Goal: Task Accomplishment & Management: Manage account settings

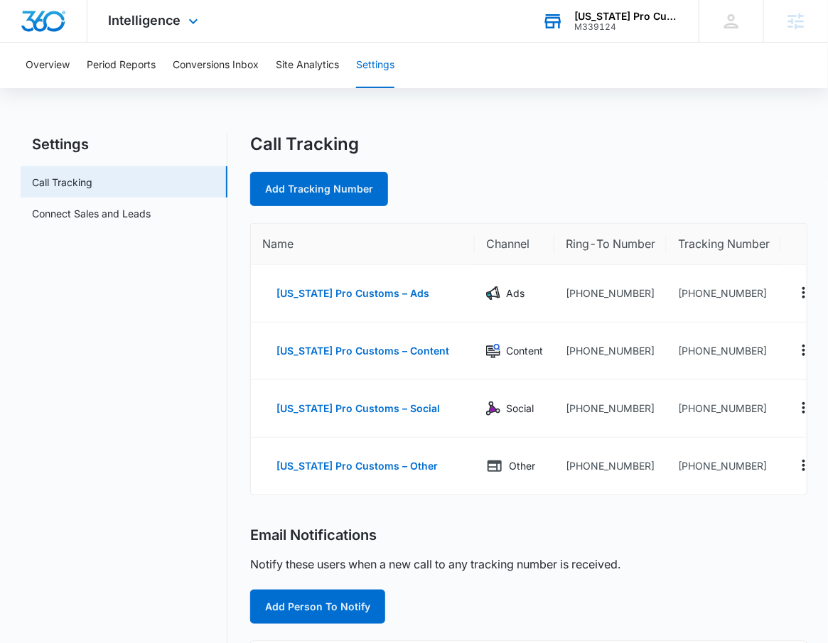
click at [594, 29] on div "M339124" at bounding box center [626, 27] width 104 height 10
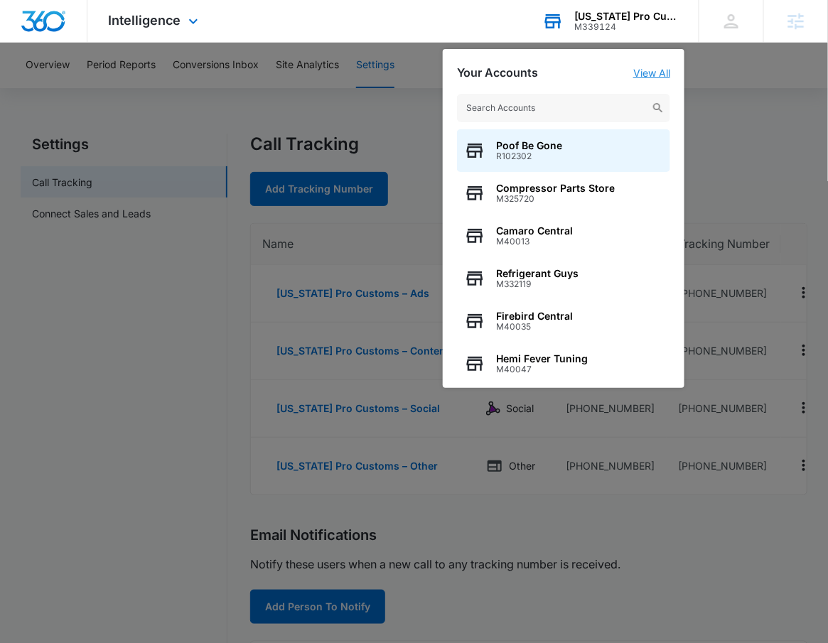
click at [639, 73] on link "View All" at bounding box center [651, 73] width 37 height 12
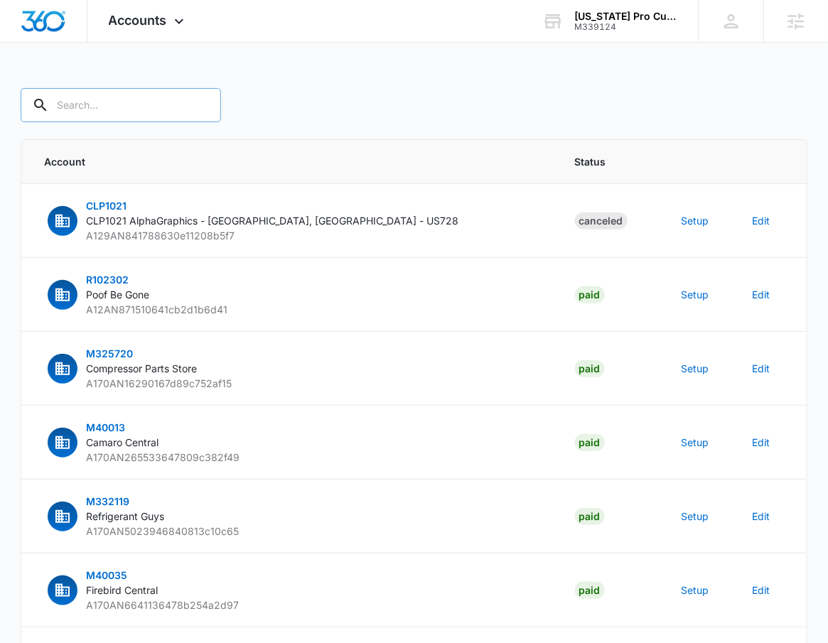
click at [119, 98] on input "text" at bounding box center [121, 105] width 200 height 34
type input "M339124"
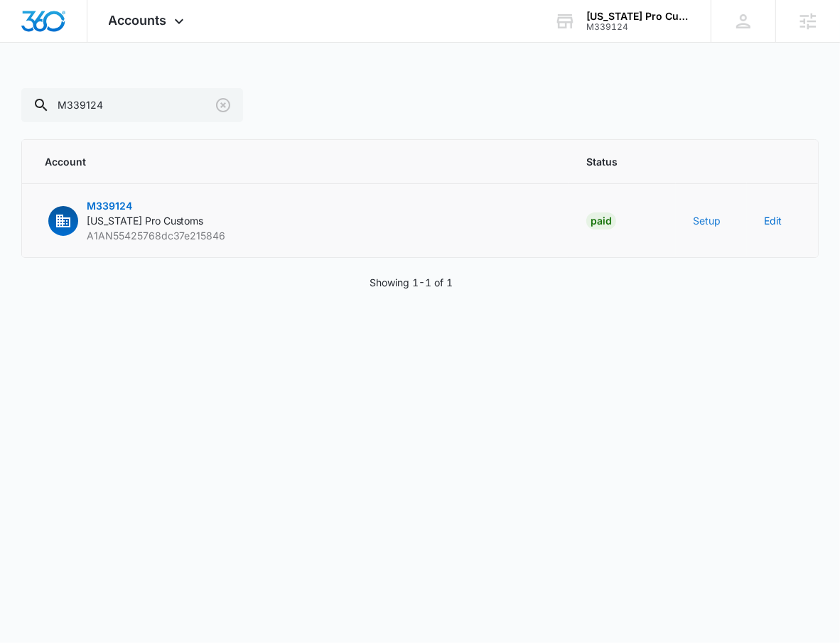
click at [702, 217] on button "Setup" at bounding box center [707, 220] width 28 height 15
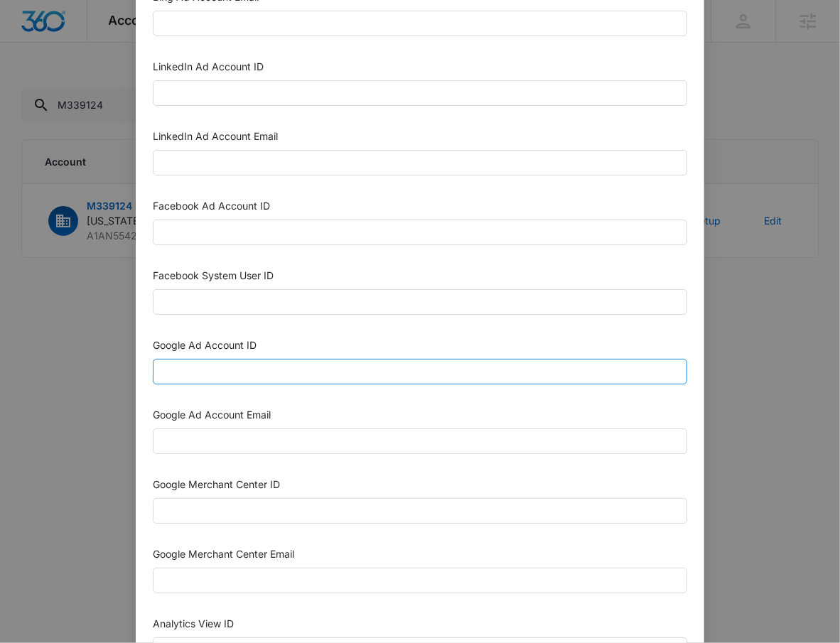
scroll to position [164, 0]
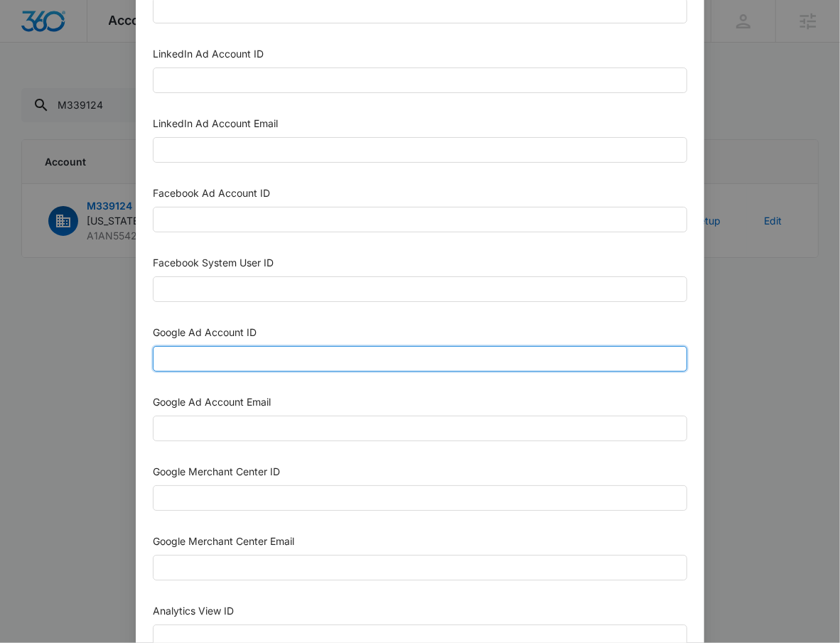
click at [262, 372] on input "Google Ad Account ID" at bounding box center [420, 359] width 535 height 26
paste input "836-499-8386"
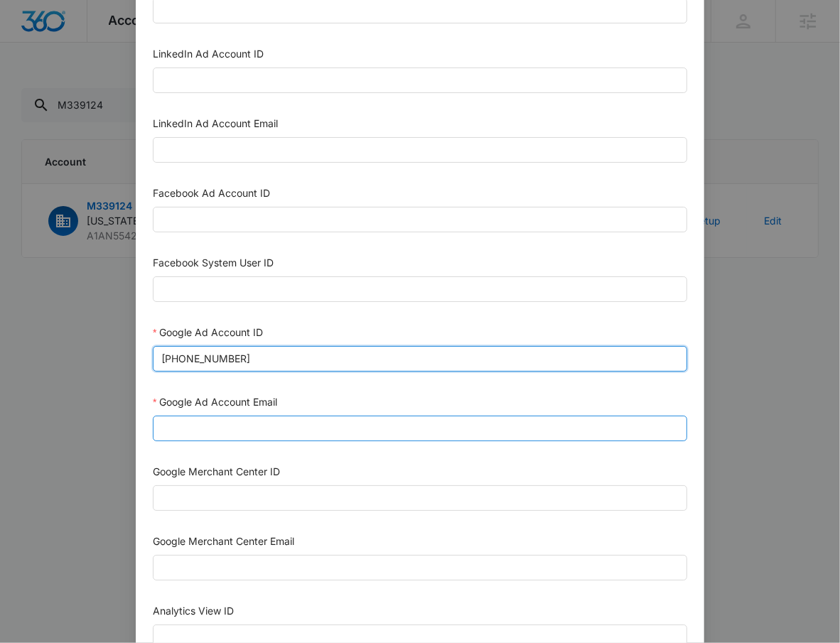
type input "836-499-8386"
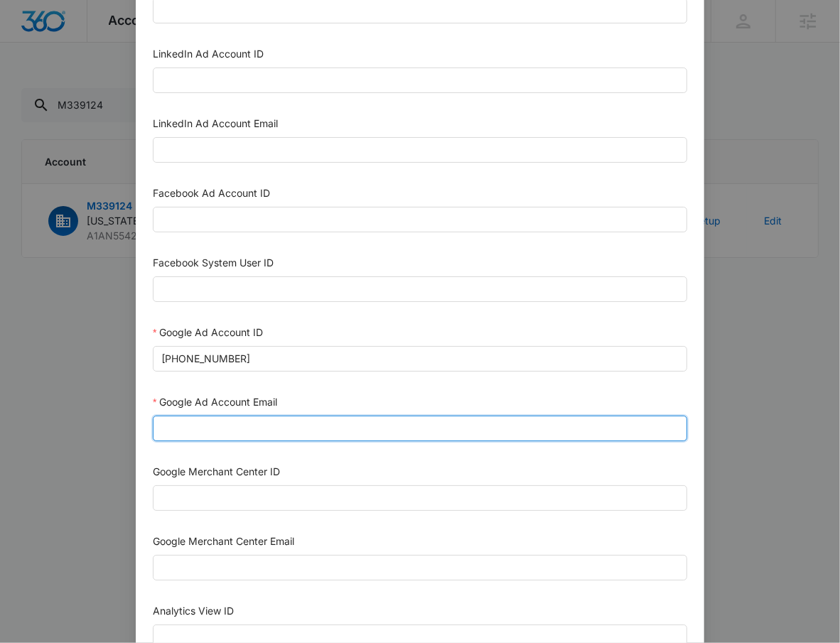
click at [180, 435] on input "Google Ad Account Email" at bounding box center [420, 429] width 535 height 26
click at [247, 434] on input "m360+accounts1020@madwiremedia.com" at bounding box center [420, 429] width 535 height 26
drag, startPoint x: 382, startPoint y: 432, endPoint x: 117, endPoint y: 429, distance: 265.2
click at [117, 429] on div "Setup Account Bing Ad Account ID Bing Ad Account Email LinkedIn Ad Account ID L…" at bounding box center [420, 321] width 840 height 643
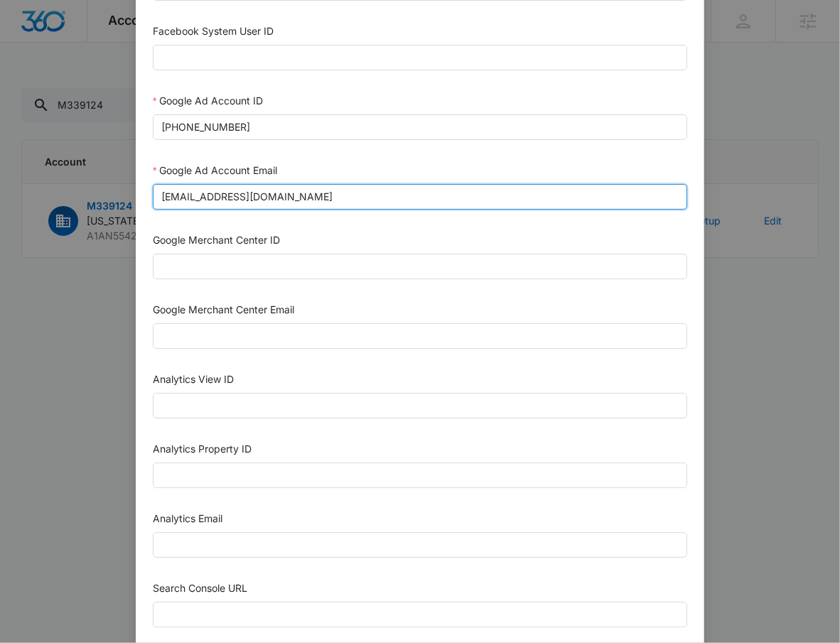
scroll to position [407, 0]
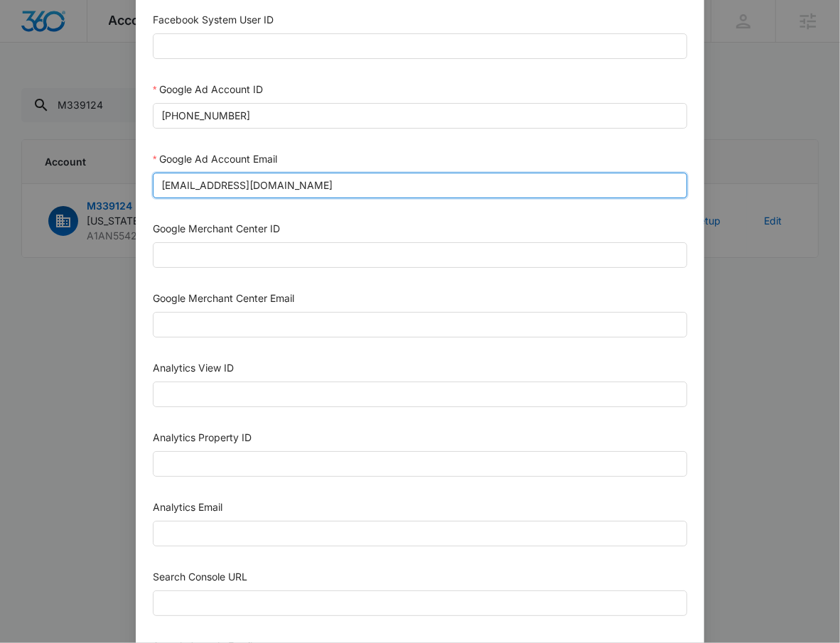
type input "m360+accounts1030@madwiremedia.com"
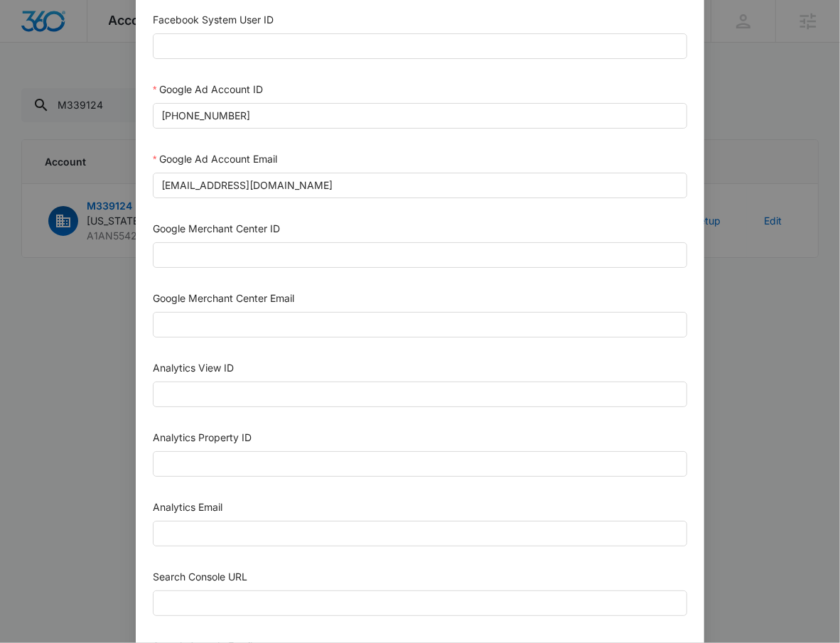
click at [186, 549] on div "Analytics Email" at bounding box center [420, 526] width 535 height 53
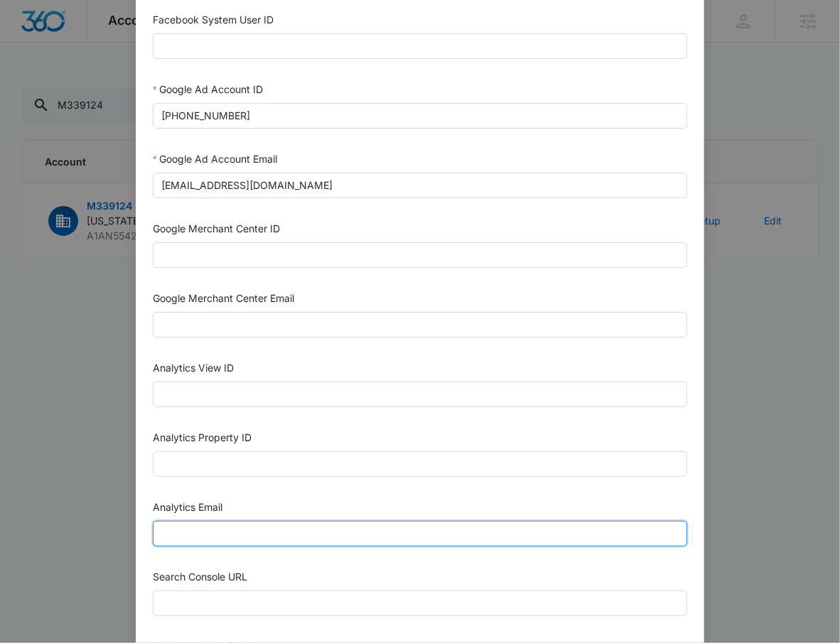
click at [184, 545] on input "Analytics Email" at bounding box center [420, 534] width 535 height 26
paste input "m360+accounts1030@madwiremedia.com"
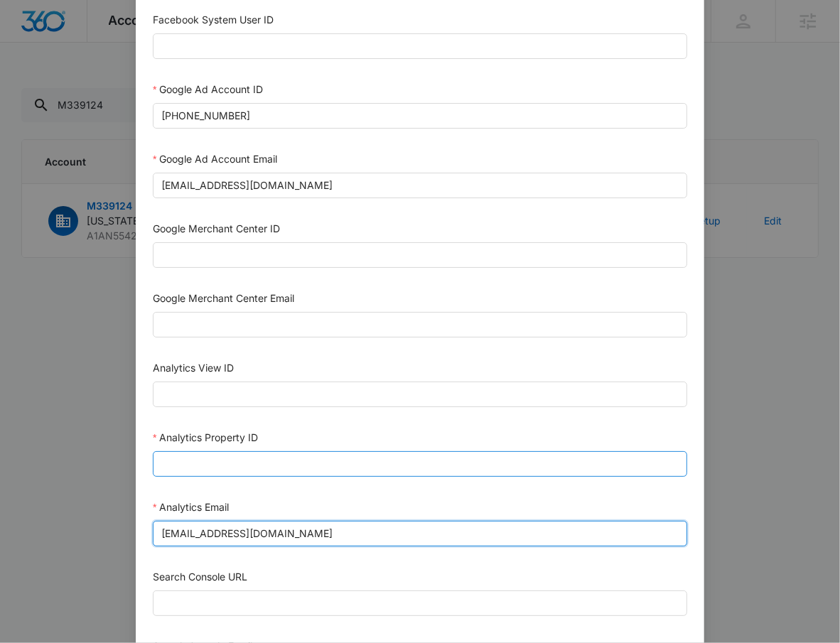
scroll to position [626, 0]
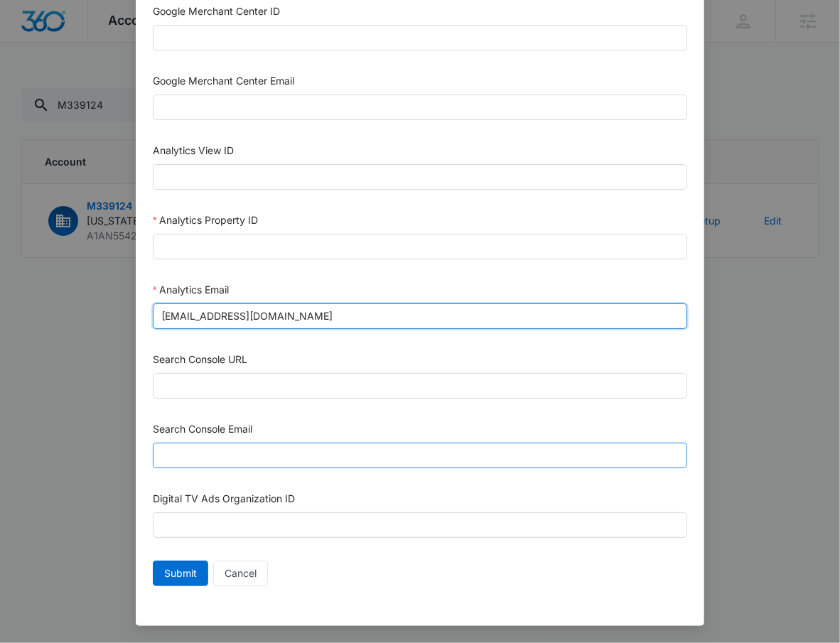
type input "m360+accounts1030@madwiremedia.com"
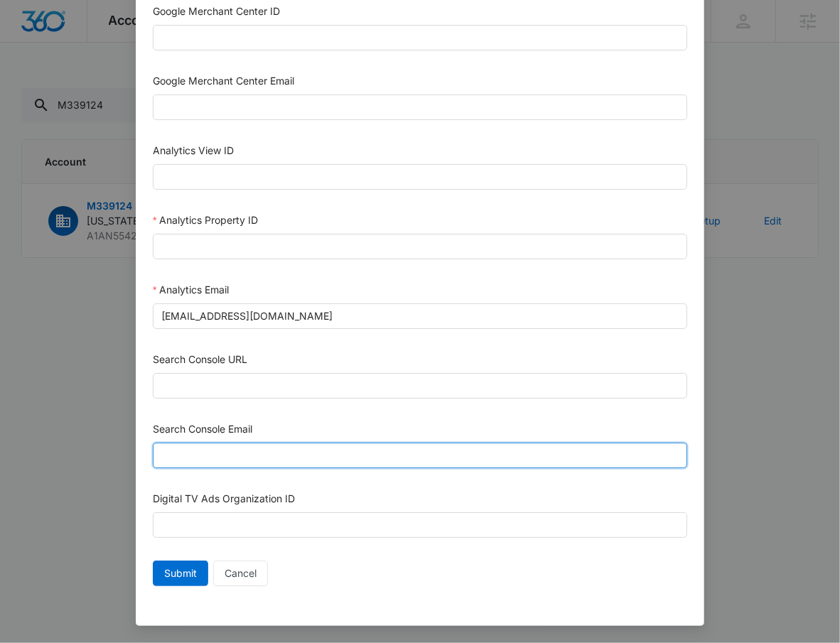
click at [237, 462] on input "Search Console Email" at bounding box center [420, 456] width 535 height 26
paste input "m360+accounts1030@madwiremedia.com"
type input "m360+accounts1030@madwiremedia.com"
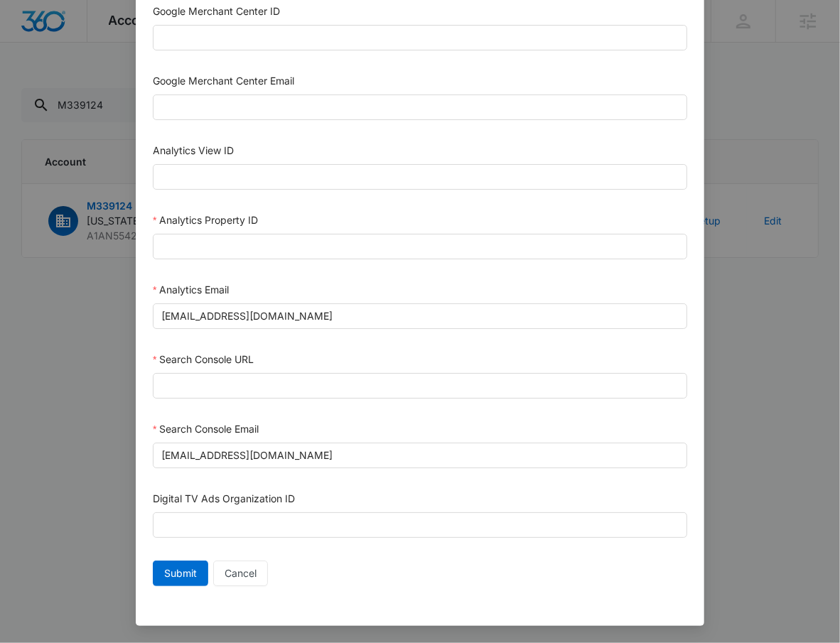
click at [259, 370] on div "Search Console URL" at bounding box center [420, 362] width 535 height 21
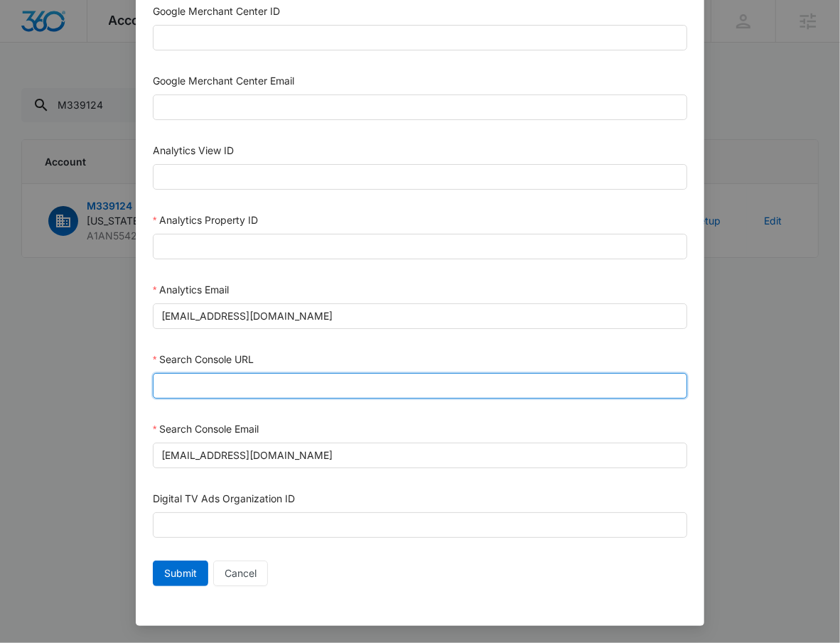
click at [211, 391] on input "Search Console URL" at bounding box center [420, 386] width 535 height 26
paste input "https://www.georgiaprocustoms.com/"
click at [180, 380] on input "https://www.georgiaprocustoms.com/" at bounding box center [420, 386] width 535 height 26
type input "https://www.georgiaprocustoms.com/"
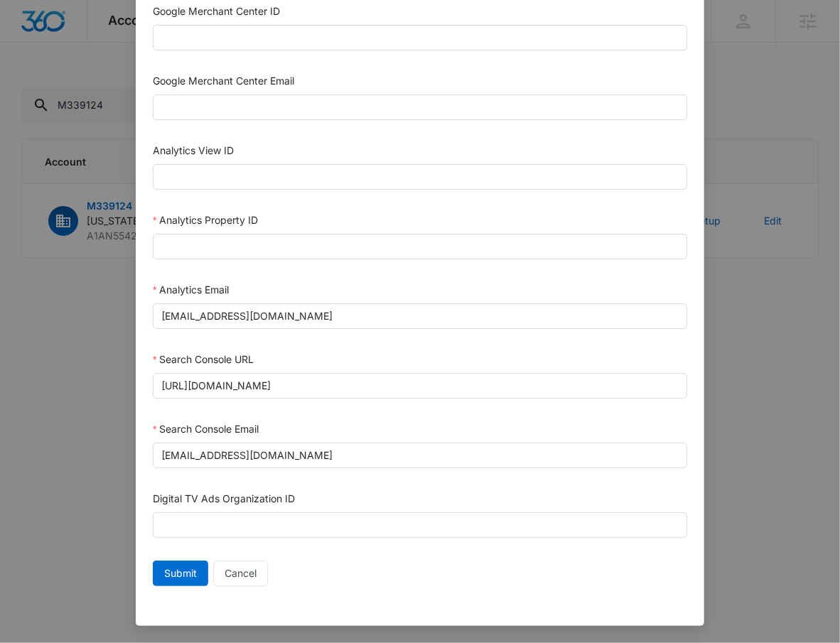
click at [400, 416] on form "Bing Ad Account ID Bing Ad Account Email LinkedIn Ad Account ID LinkedIn Ad Acc…" at bounding box center [420, 19] width 535 height 1146
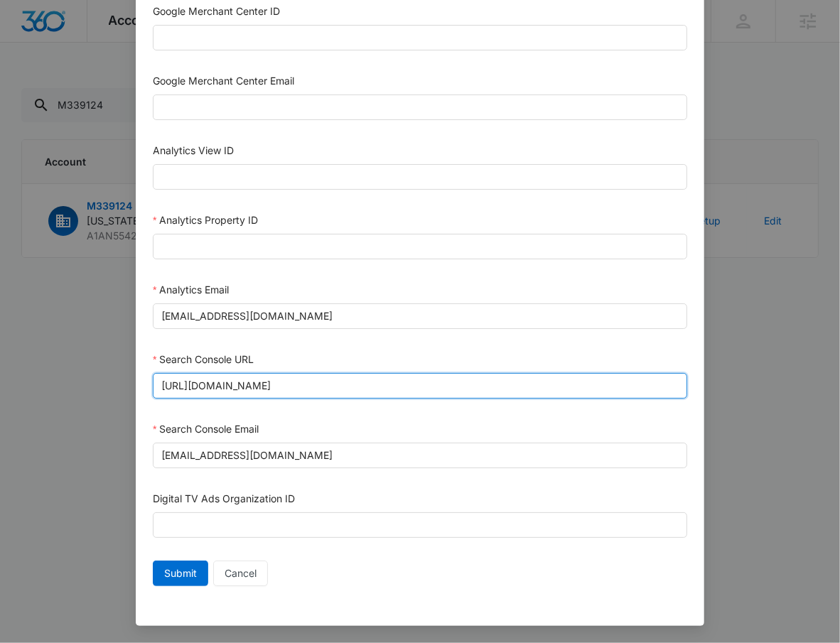
click at [404, 387] on input "https://www.georgiaprocustoms.com/" at bounding box center [420, 386] width 535 height 26
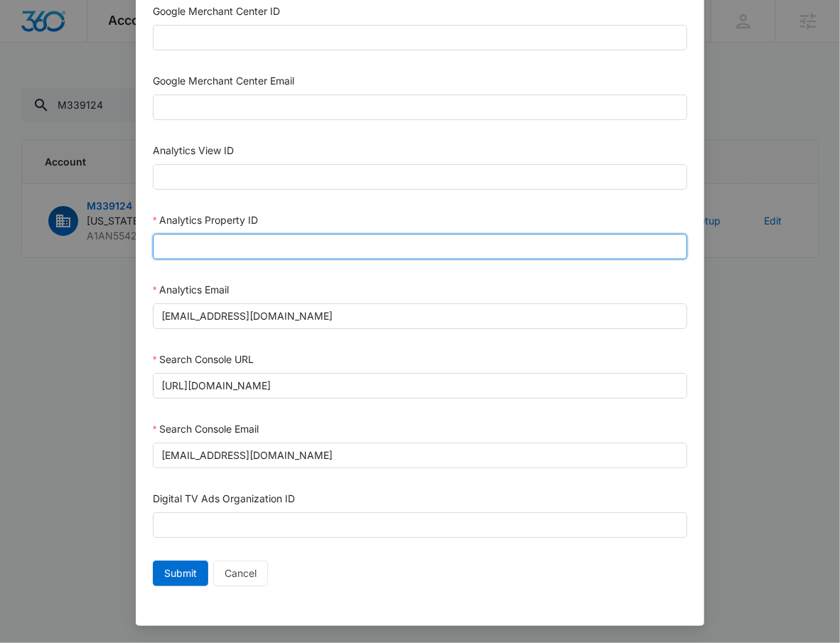
click at [267, 244] on input "Analytics Property ID" at bounding box center [420, 247] width 535 height 26
paste input "349692250"
type input "349692250"
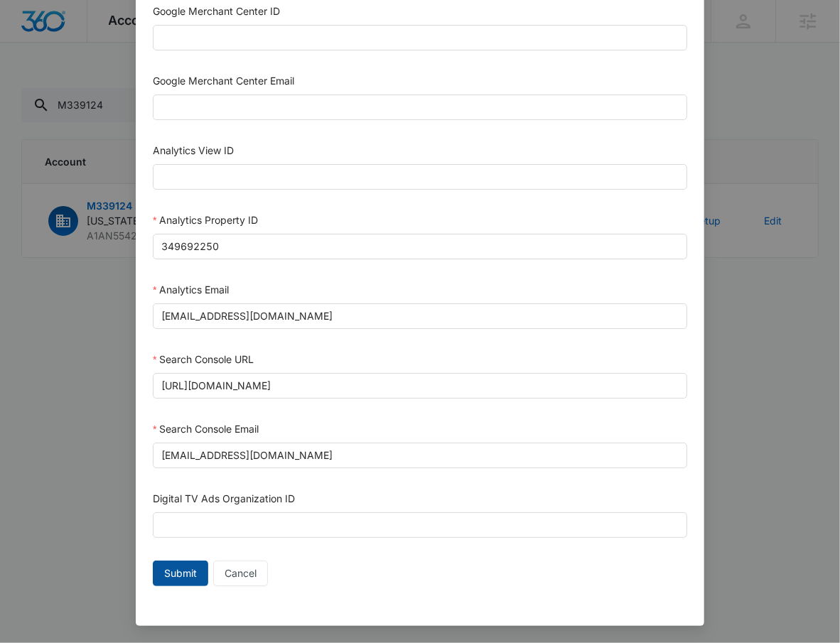
click at [186, 577] on span "Submit" at bounding box center [180, 574] width 33 height 16
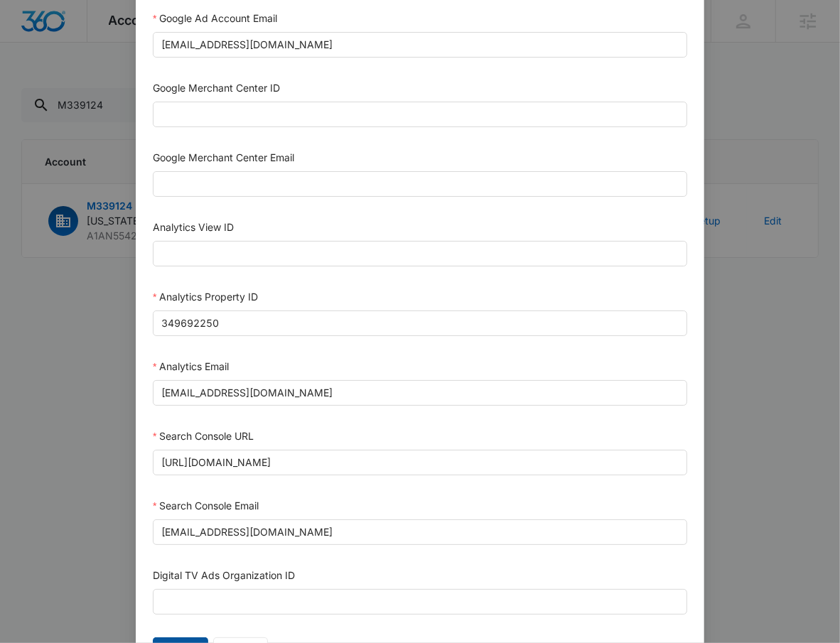
scroll to position [654, 0]
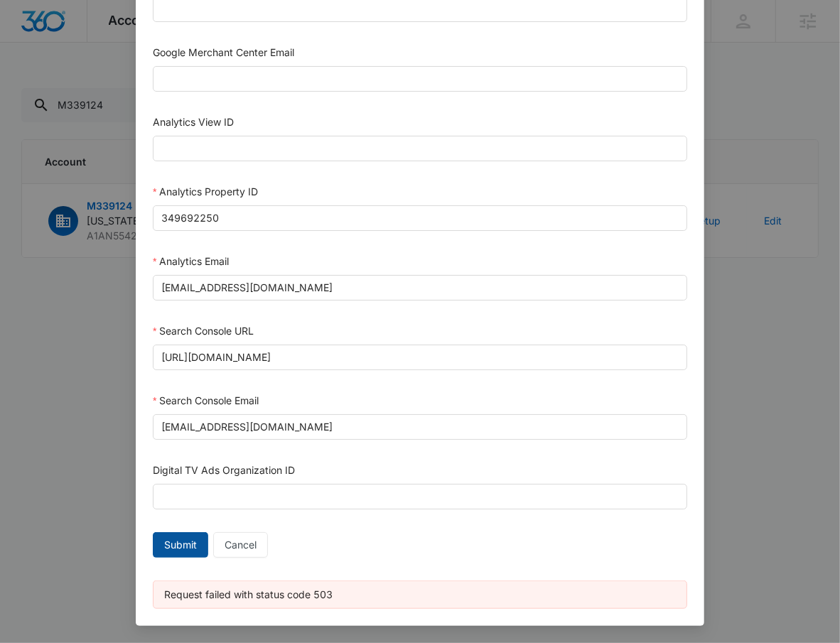
click at [164, 546] on span "Submit" at bounding box center [180, 545] width 33 height 16
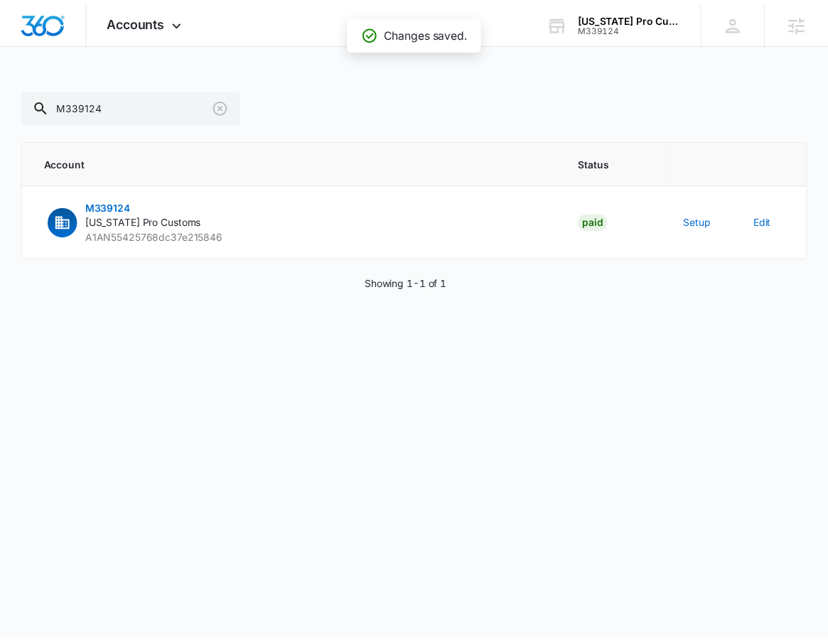
scroll to position [640, 0]
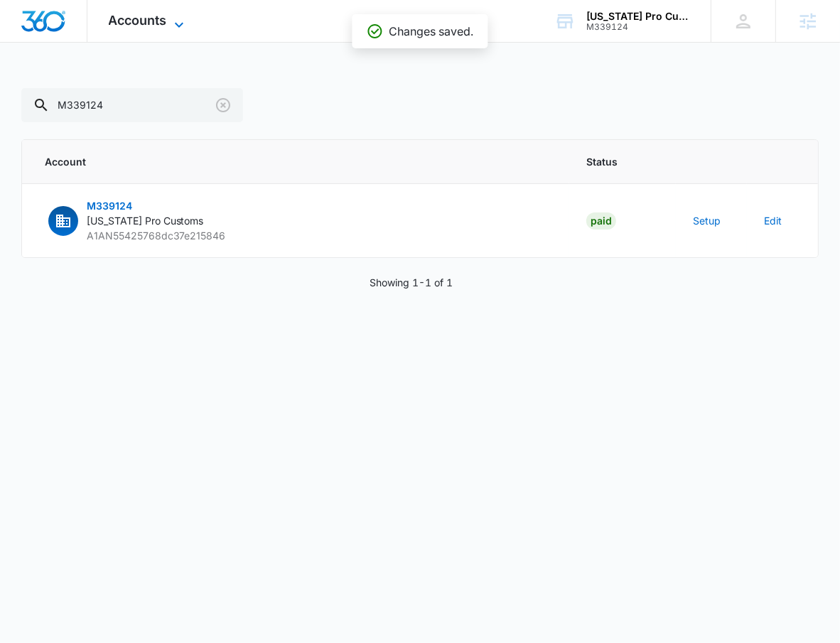
click at [136, 18] on span "Accounts" at bounding box center [138, 20] width 58 height 15
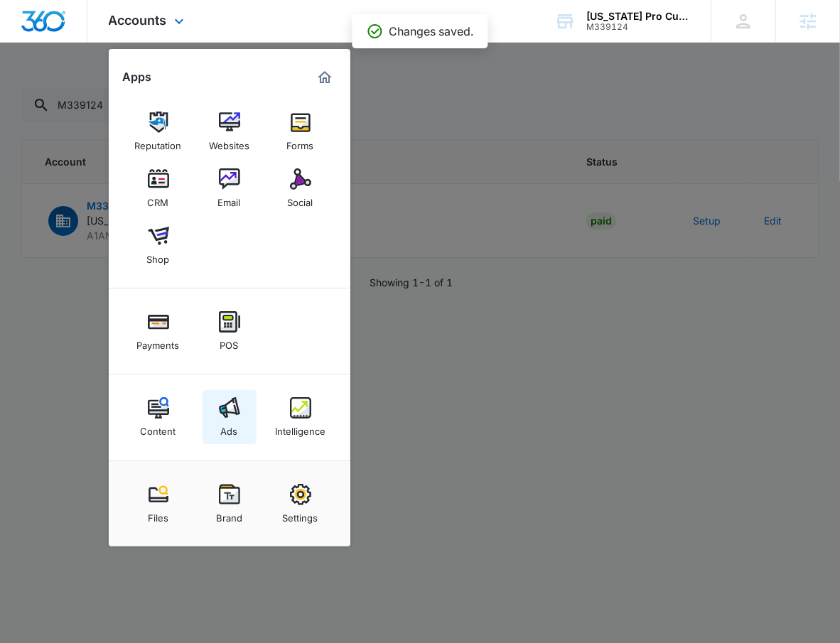
click at [237, 437] on link "Ads" at bounding box center [230, 417] width 54 height 54
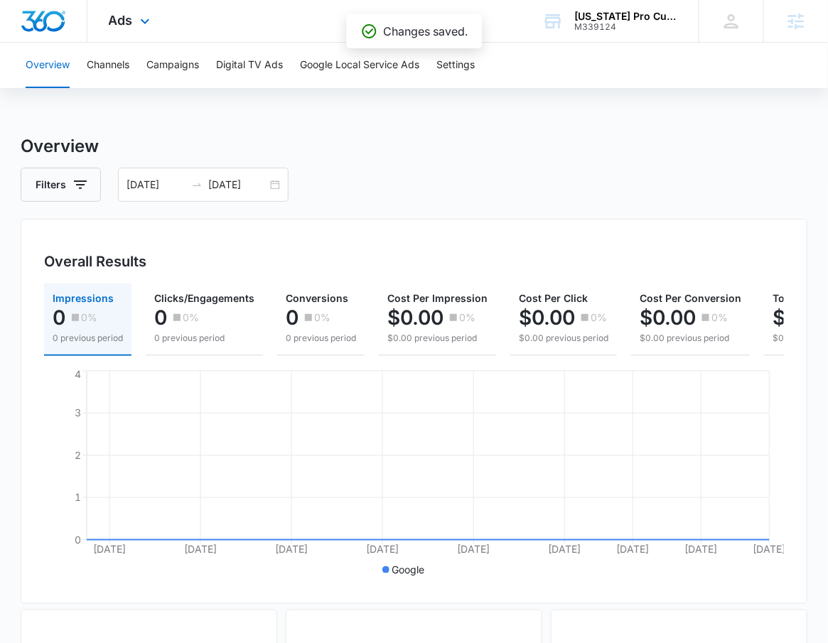
click at [118, 42] on div "Ads Apps Reputation Websites Forms CRM Email Social Shop Payments POS Content A…" at bounding box center [414, 21] width 828 height 43
click at [129, 26] on span "Ads" at bounding box center [121, 20] width 24 height 15
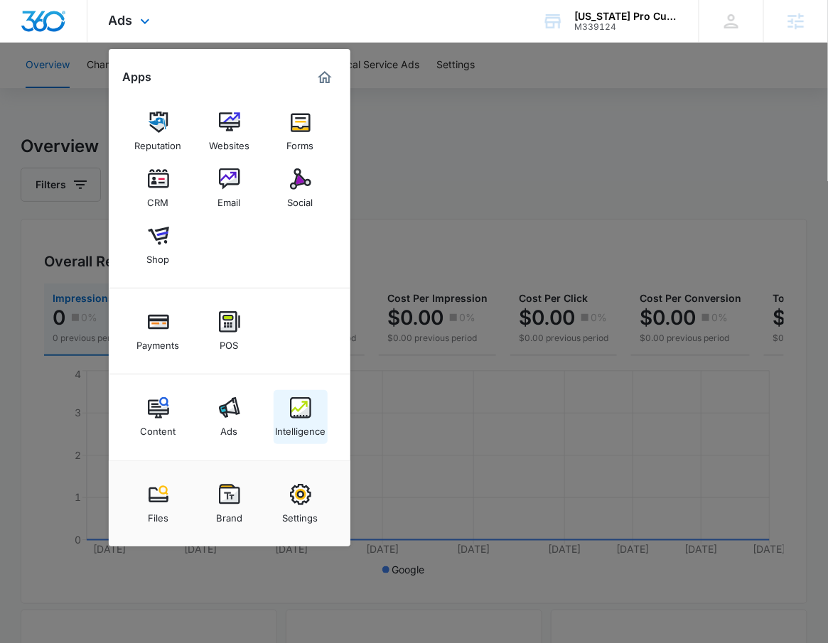
click at [316, 422] on div "Intelligence" at bounding box center [300, 428] width 50 height 18
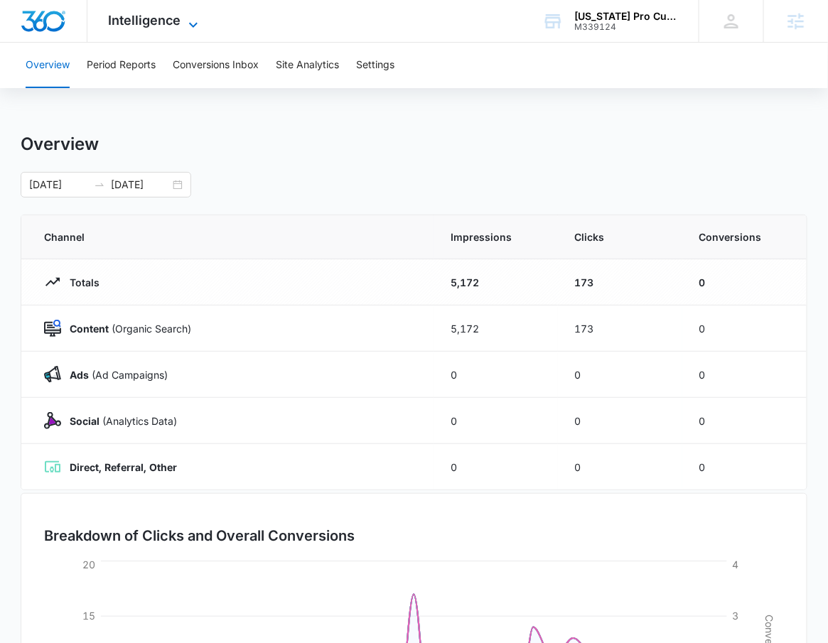
click at [166, 22] on span "Intelligence" at bounding box center [145, 20] width 73 height 15
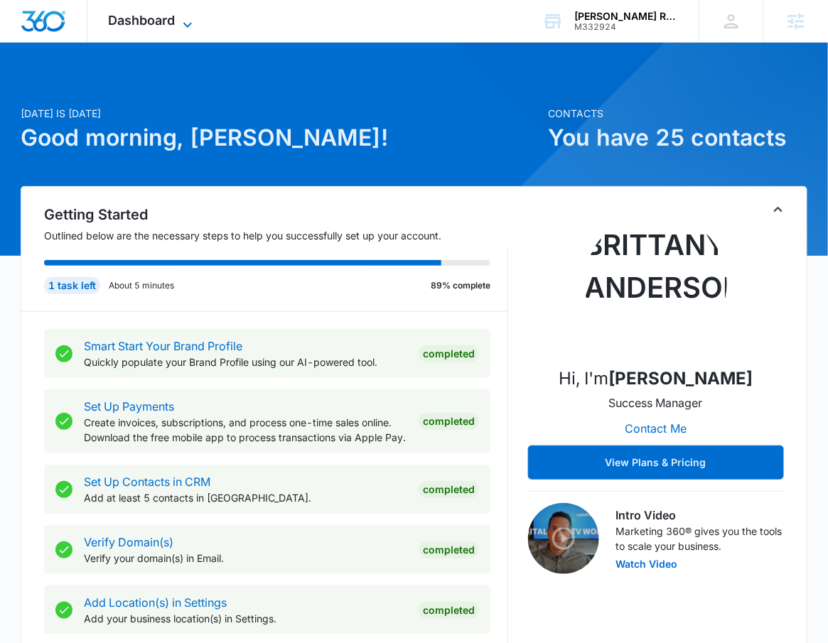
click at [137, 20] on span "Dashboard" at bounding box center [142, 20] width 67 height 15
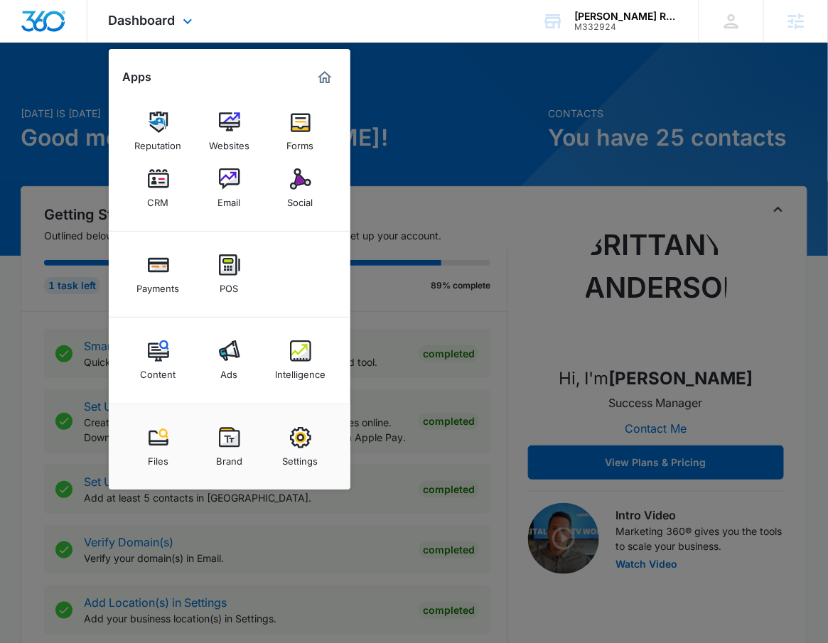
click at [312, 331] on div "Content Ads Intelligence" at bounding box center [230, 361] width 242 height 86
click at [314, 347] on link "Intelligence" at bounding box center [301, 360] width 54 height 54
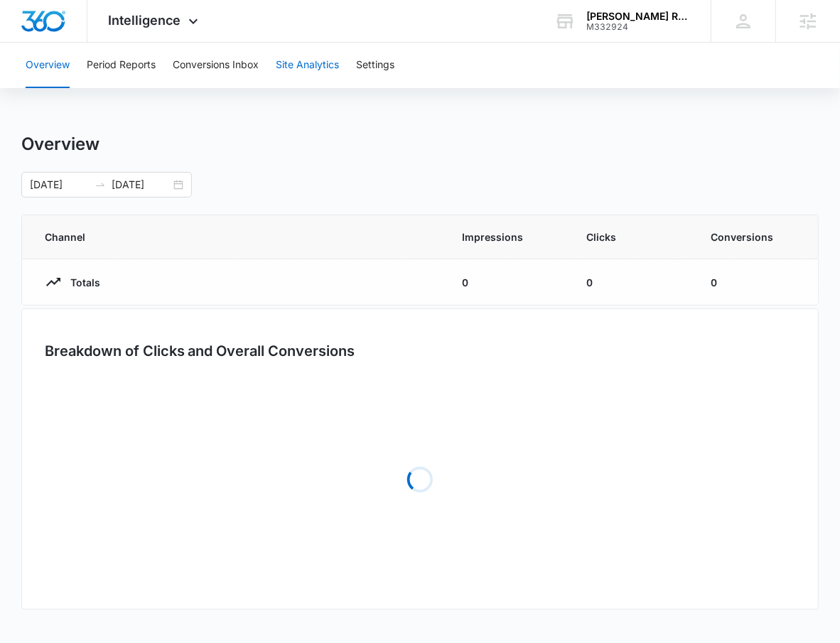
click at [317, 56] on button "Site Analytics" at bounding box center [307, 65] width 63 height 45
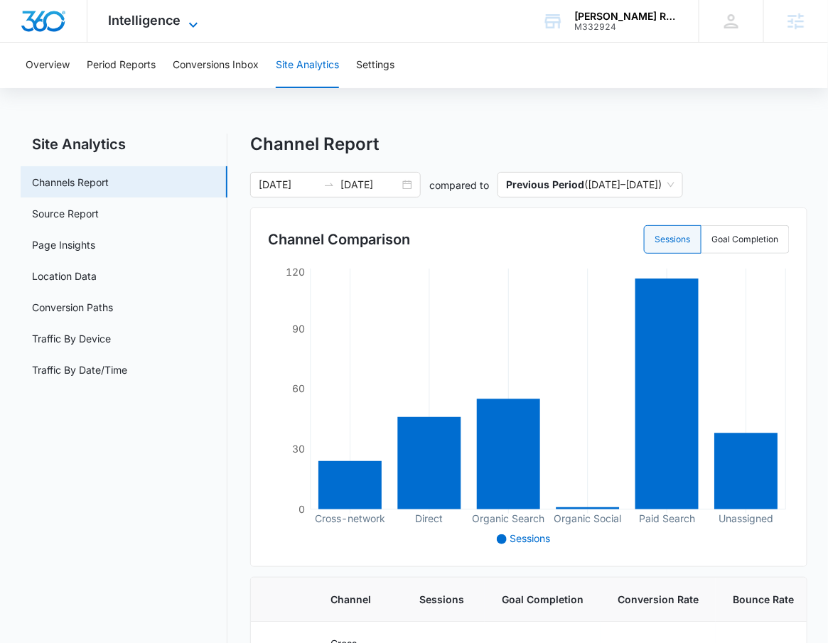
click at [145, 25] on span "Intelligence" at bounding box center [145, 20] width 73 height 15
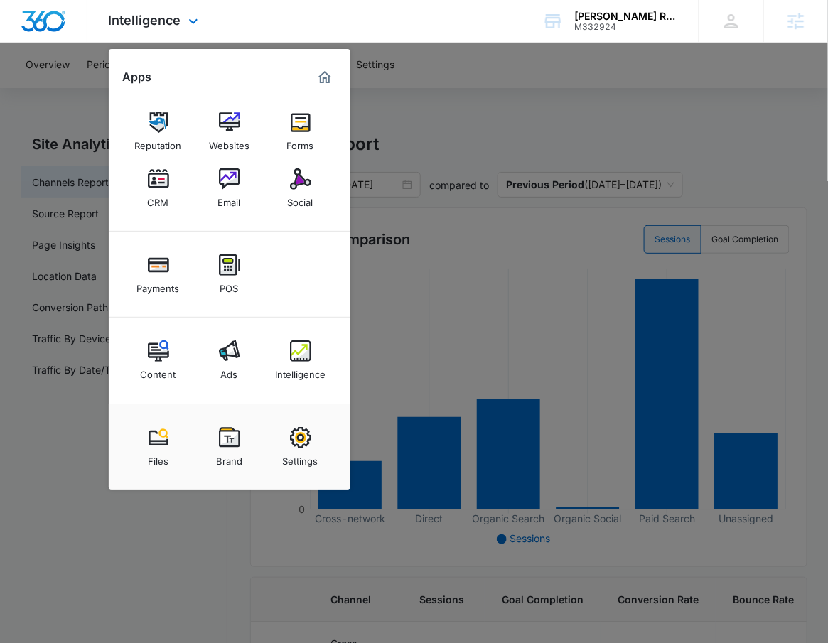
click at [215, 330] on div "Content Ads Intelligence" at bounding box center [230, 361] width 242 height 86
click at [238, 369] on link "Ads" at bounding box center [230, 360] width 54 height 54
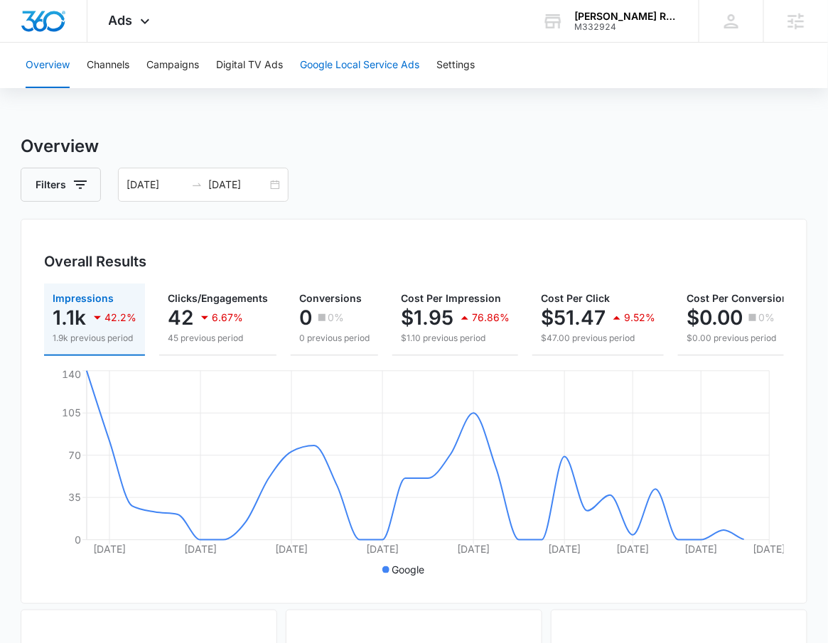
click at [345, 83] on button "Google Local Service Ads" at bounding box center [359, 65] width 119 height 45
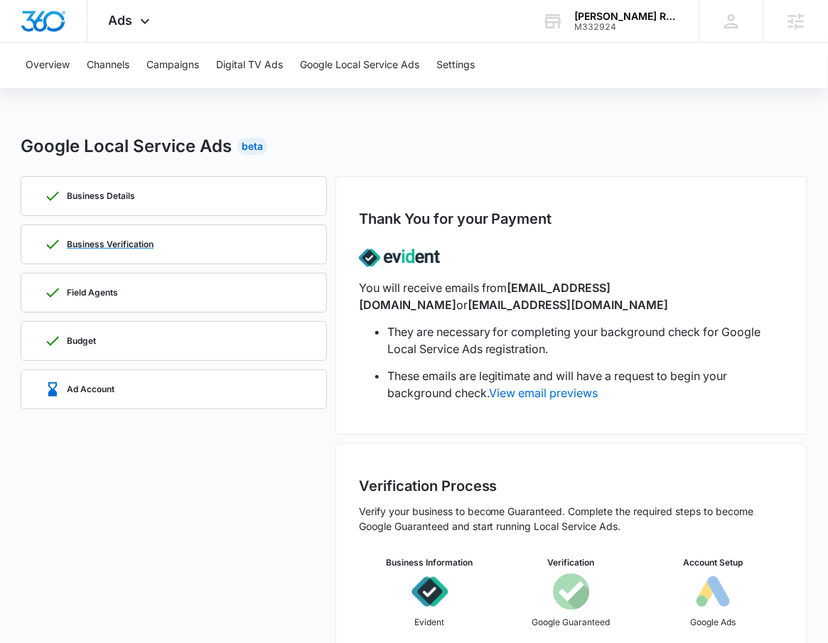
click at [208, 233] on div "Business Verification" at bounding box center [173, 244] width 259 height 38
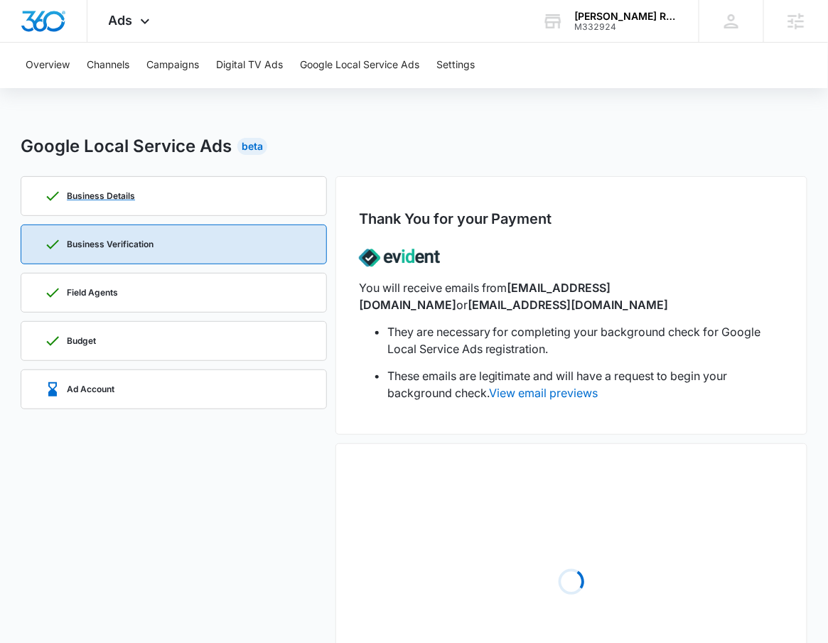
click at [208, 207] on div "Business Details" at bounding box center [173, 196] width 259 height 38
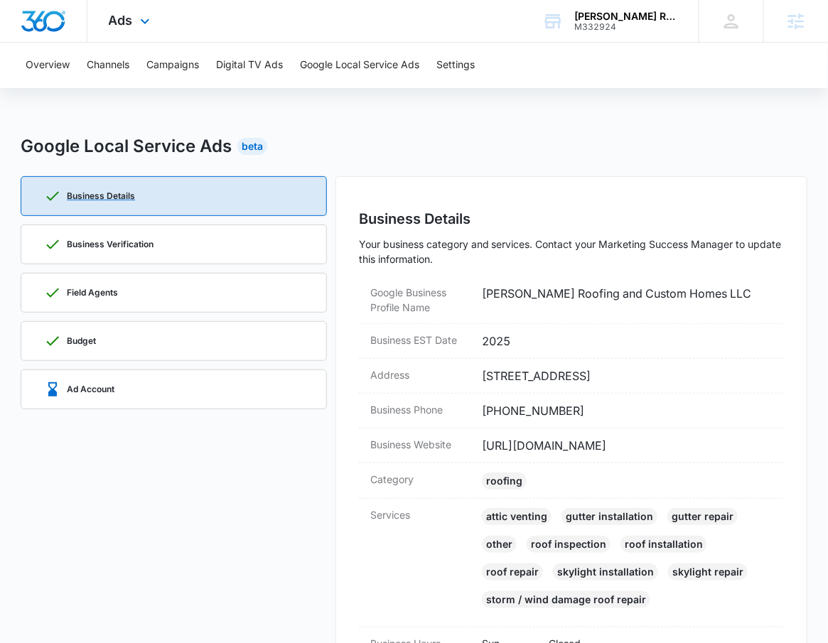
scroll to position [3, 0]
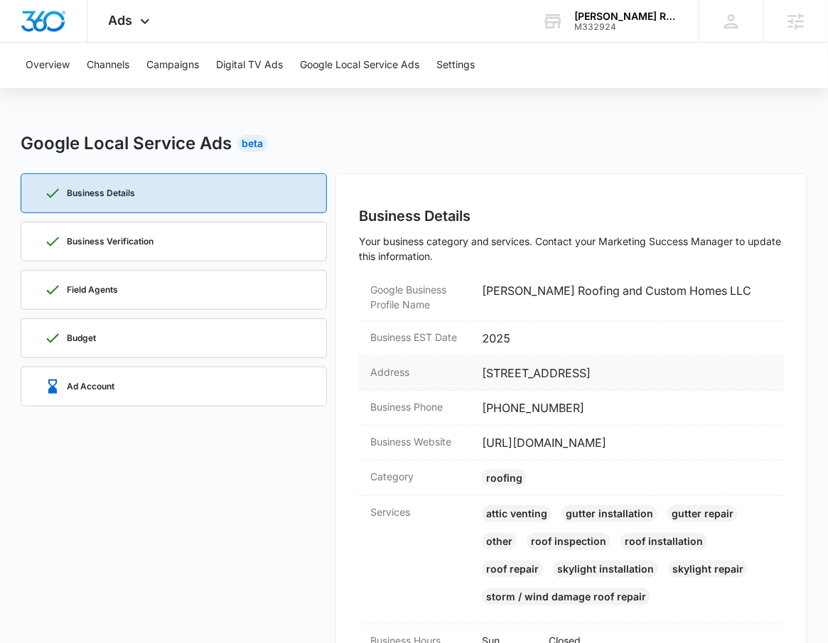
click at [702, 375] on dd "[STREET_ADDRESS]" at bounding box center [627, 373] width 291 height 17
copy dd "78064"
click at [117, 250] on div "Business Verification" at bounding box center [173, 242] width 259 height 38
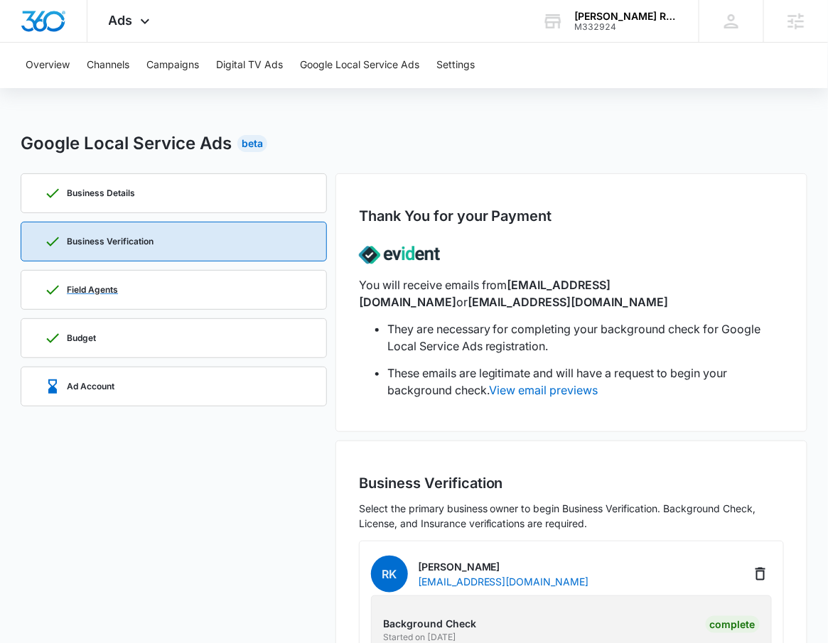
click at [122, 285] on div "Field Agents" at bounding box center [173, 290] width 259 height 38
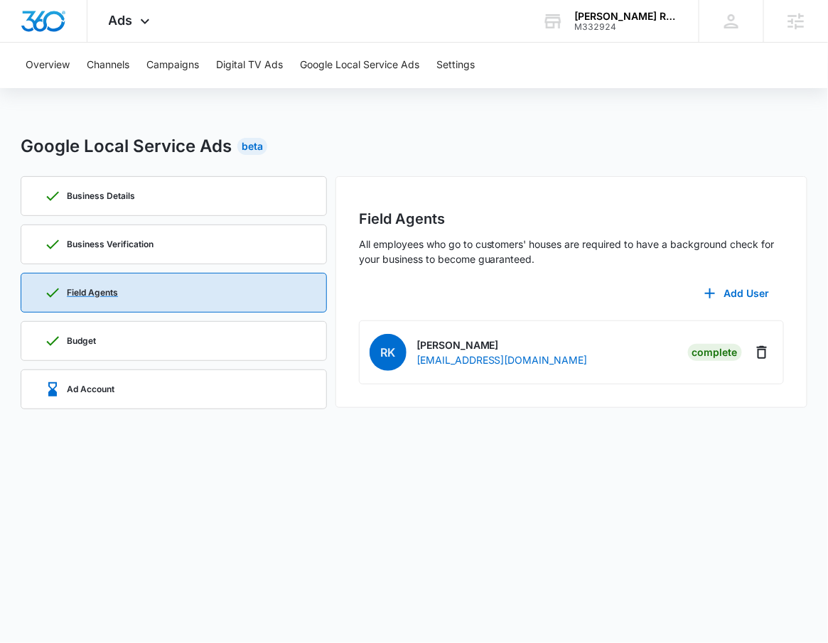
scroll to position [0, 0]
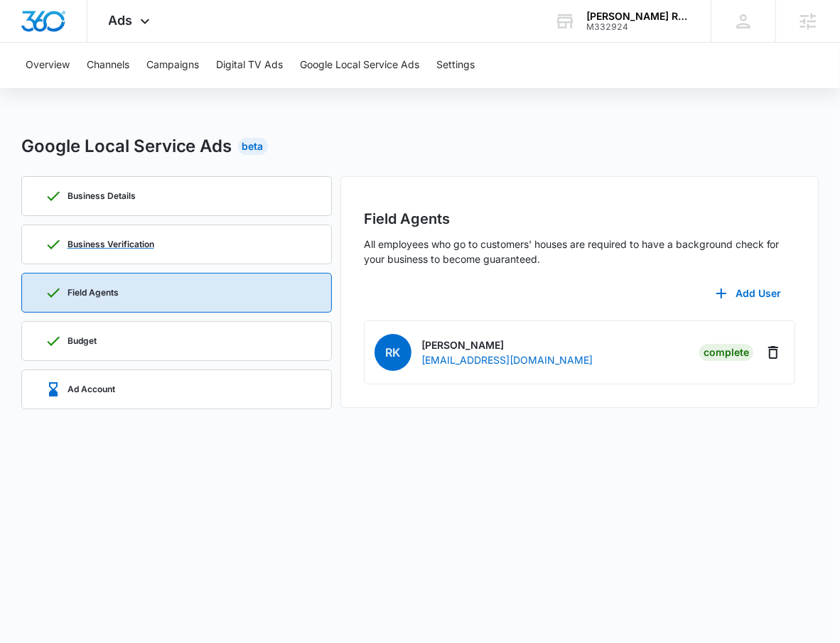
click at [124, 244] on p "Business Verification" at bounding box center [111, 244] width 87 height 9
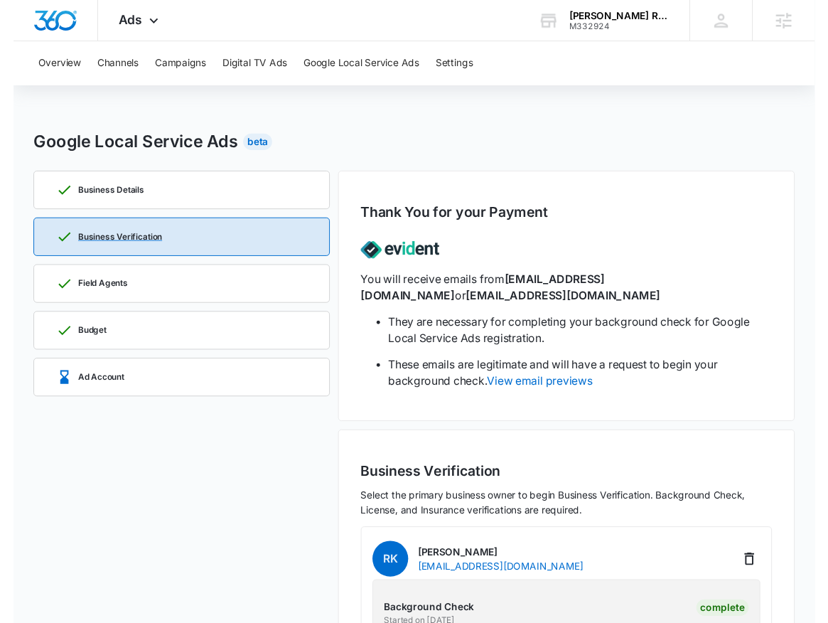
scroll to position [27, 0]
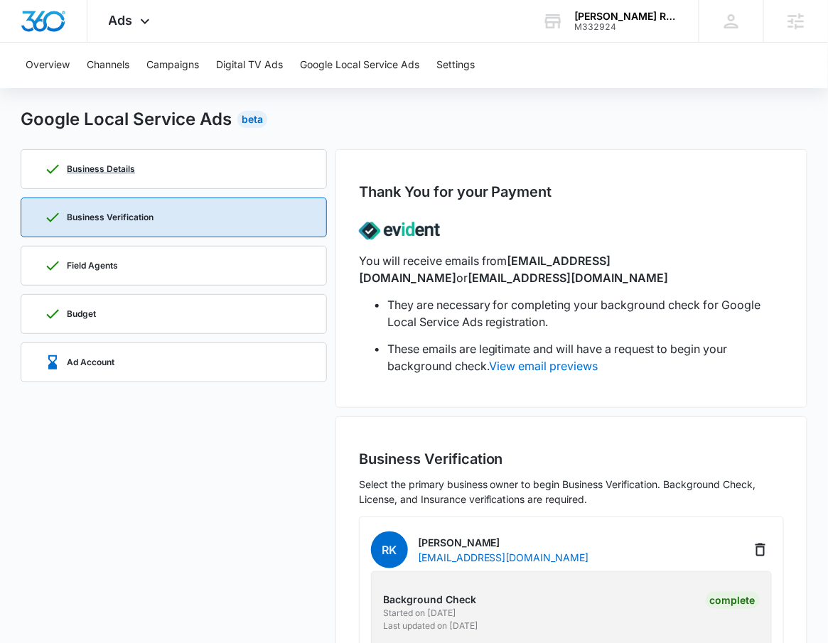
click at [156, 161] on div "Business Details" at bounding box center [173, 169] width 259 height 38
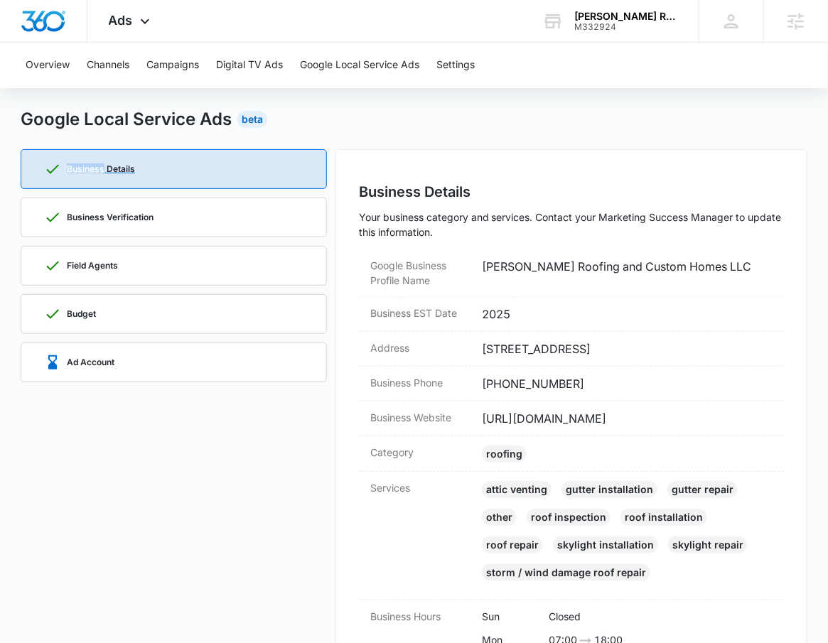
click at [156, 160] on div "Business Details" at bounding box center [173, 169] width 259 height 38
drag, startPoint x: 723, startPoint y: 348, endPoint x: 475, endPoint y: 354, distance: 248.2
click at [475, 354] on div "Address 1040 Commerce St., Pleasanton, TX 78064" at bounding box center [571, 349] width 425 height 35
copy div "1040 Commerce St., Pleasanton, TX 78064"
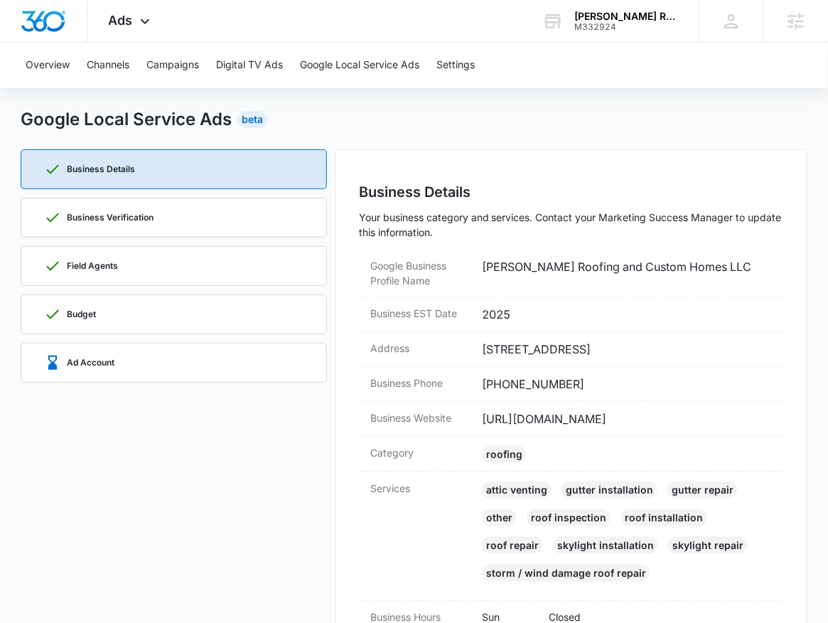
click at [158, 385] on div "Business Details Business Verification Field Agents Budget Ad Account" at bounding box center [174, 482] width 306 height 667
click at [156, 355] on div "Ad Account" at bounding box center [173, 362] width 259 height 38
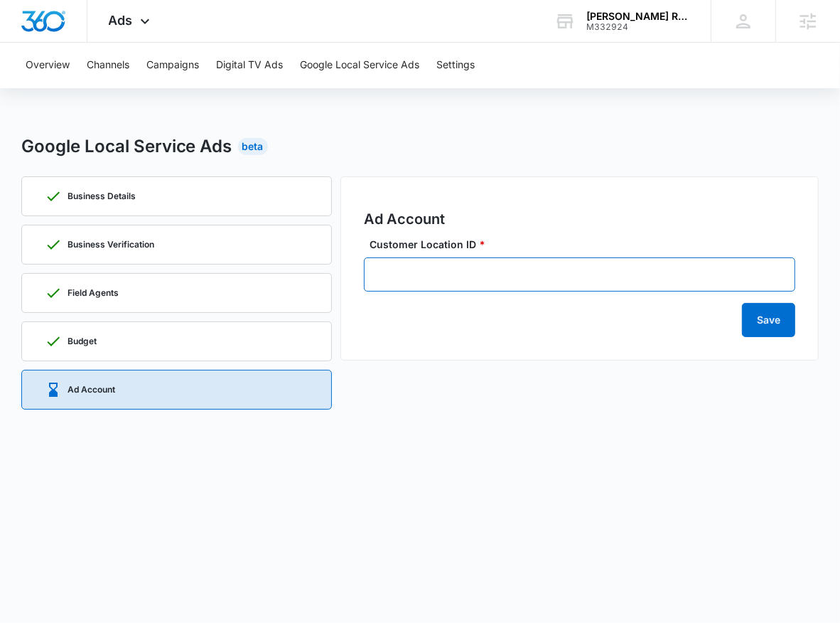
click at [445, 268] on input "Customer Location ID *" at bounding box center [580, 274] width 432 height 34
paste input "870-183-7366"
type input "870-183-7366"
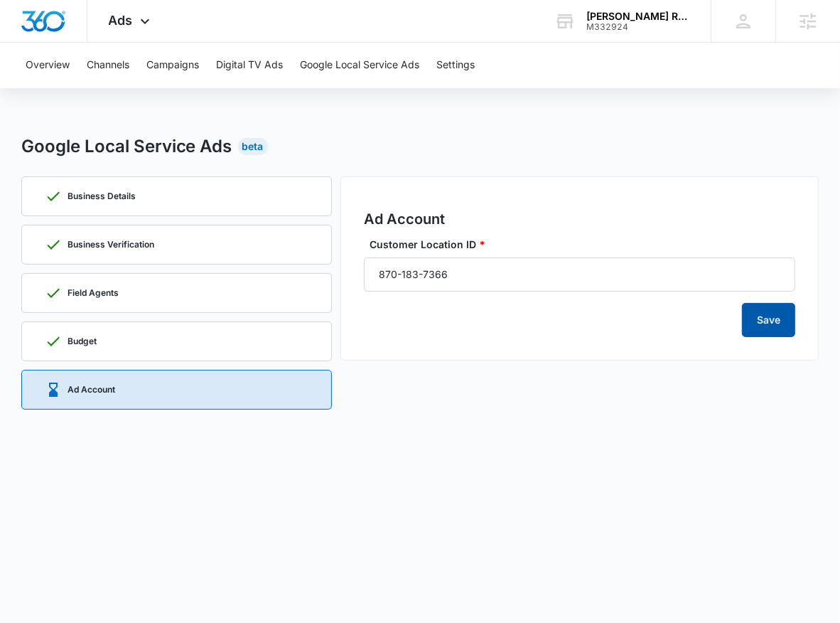
click at [754, 322] on button "Save" at bounding box center [768, 320] width 53 height 34
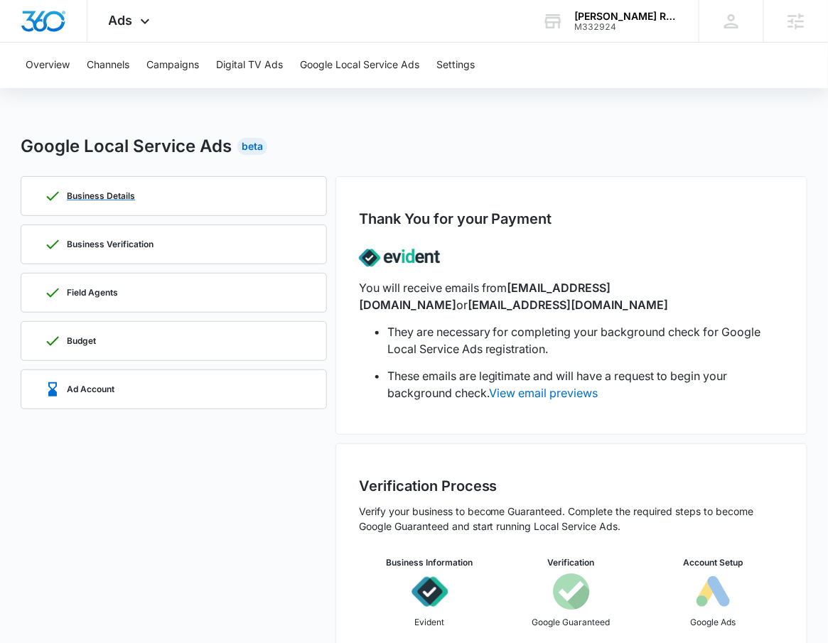
click at [202, 200] on div "Business Details" at bounding box center [173, 196] width 259 height 38
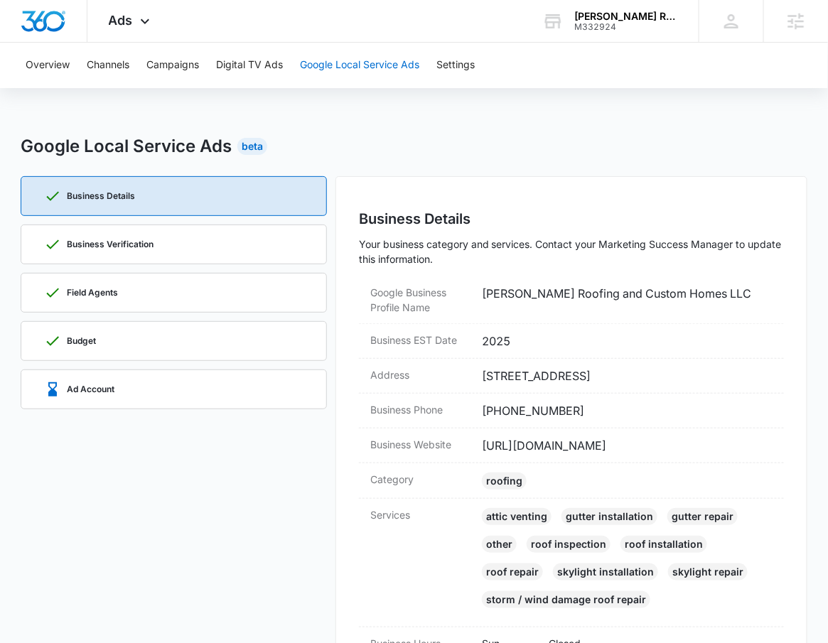
click at [387, 69] on button "Google Local Service Ads" at bounding box center [359, 65] width 119 height 45
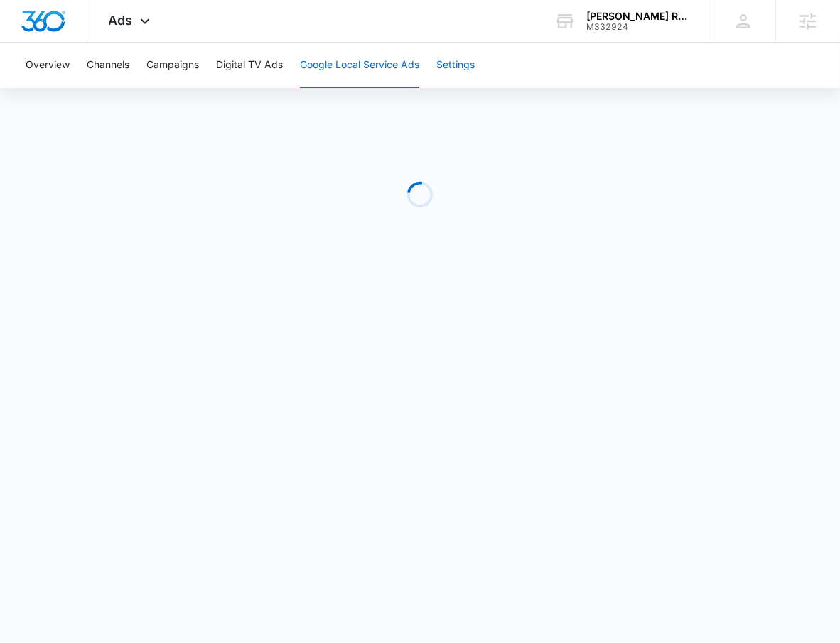
click at [469, 60] on button "Settings" at bounding box center [455, 65] width 38 height 45
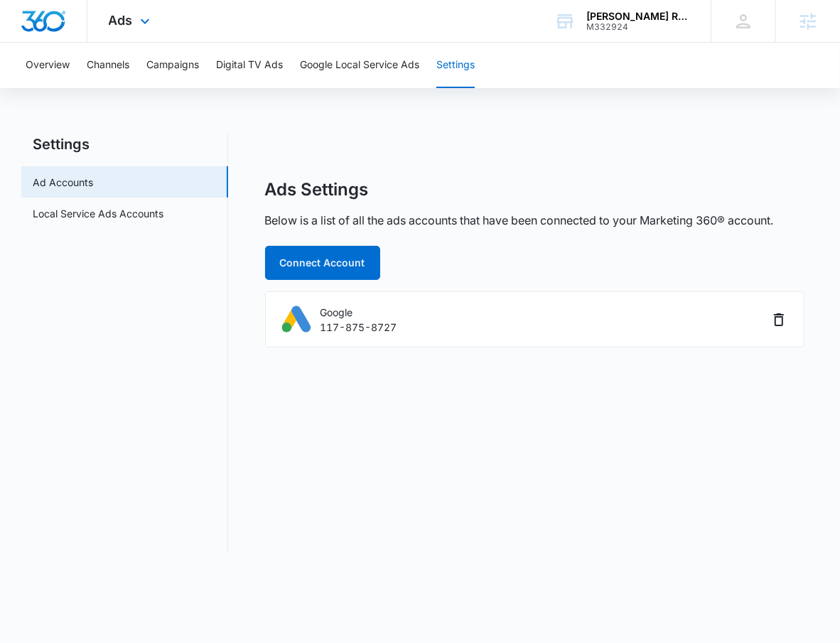
click at [104, 25] on div "Ads Apps Reputation Websites Forms CRM Email Social Payments POS Content Ads In…" at bounding box center [130, 21] width 87 height 42
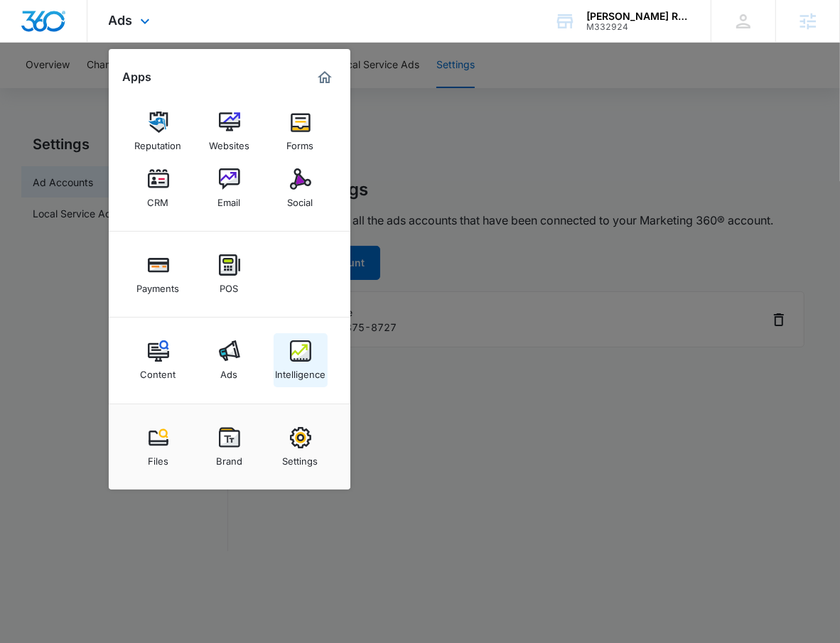
click at [299, 331] on div "Content Ads Intelligence" at bounding box center [230, 361] width 242 height 86
click at [301, 341] on img at bounding box center [300, 351] width 21 height 21
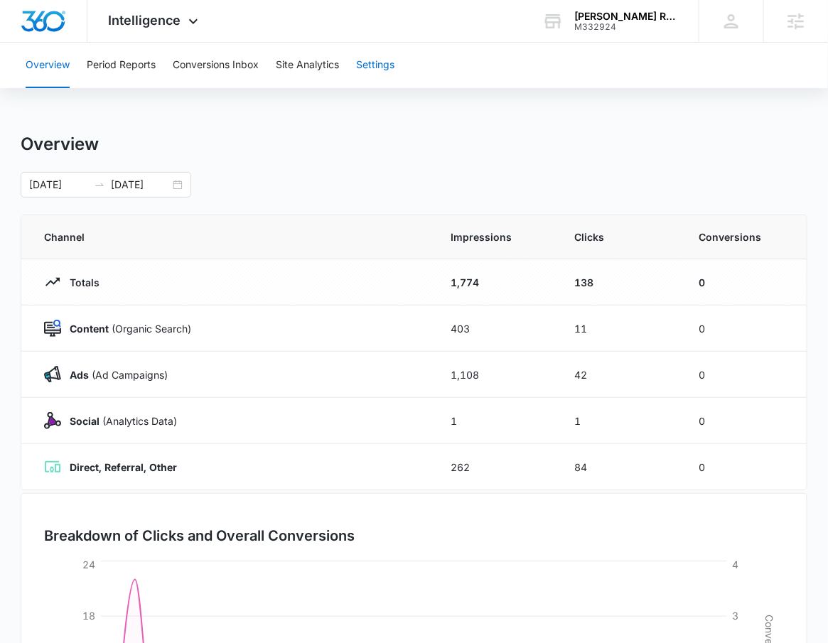
click at [393, 63] on button "Settings" at bounding box center [375, 65] width 38 height 45
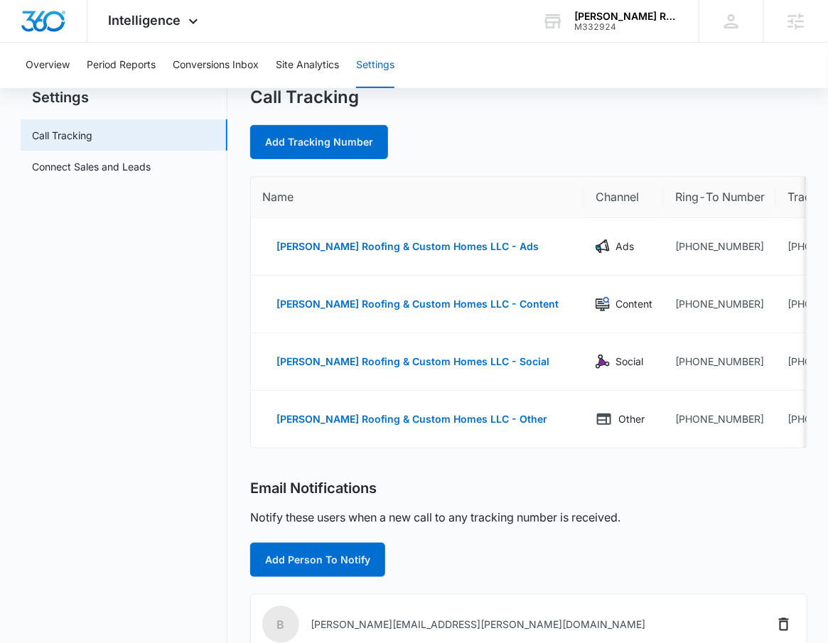
scroll to position [44, 0]
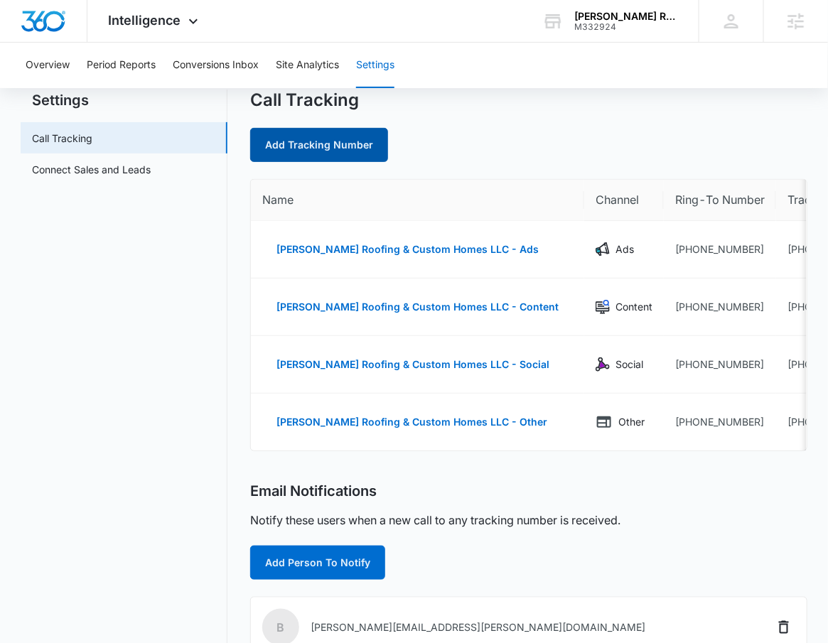
click at [350, 144] on link "Add Tracking Number" at bounding box center [319, 145] width 138 height 34
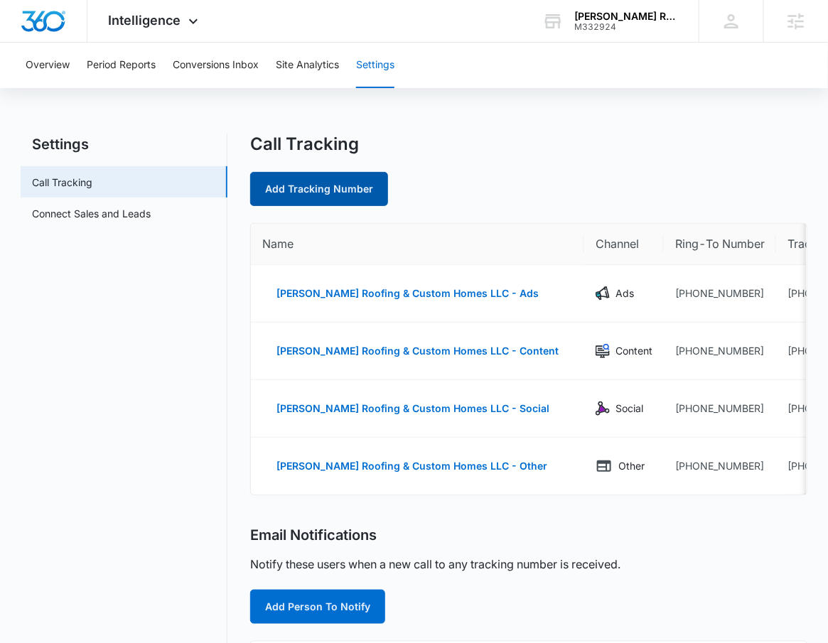
select select "by_area_code"
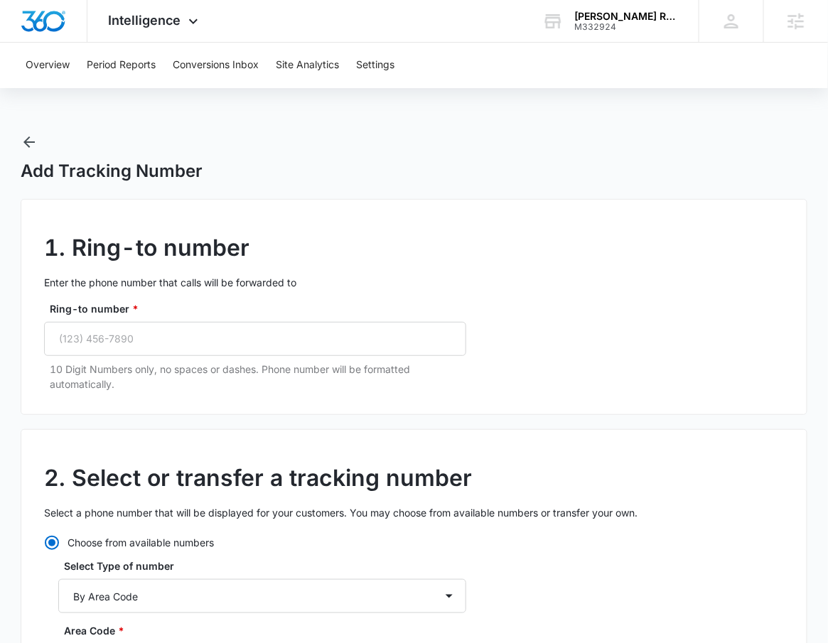
click at [28, 142] on icon "button" at bounding box center [28, 141] width 11 height 11
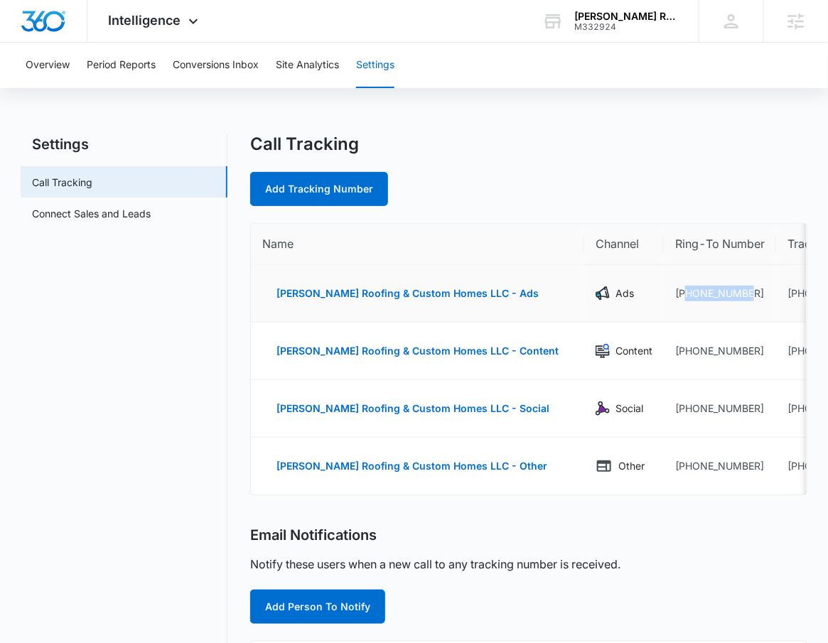
drag, startPoint x: 705, startPoint y: 295, endPoint x: 633, endPoint y: 296, distance: 71.1
click at [664, 296] on td "+17262465057" at bounding box center [720, 294] width 112 height 58
copy td "7262465057"
click at [322, 194] on link "Add Tracking Number" at bounding box center [319, 189] width 138 height 34
select select "by_area_code"
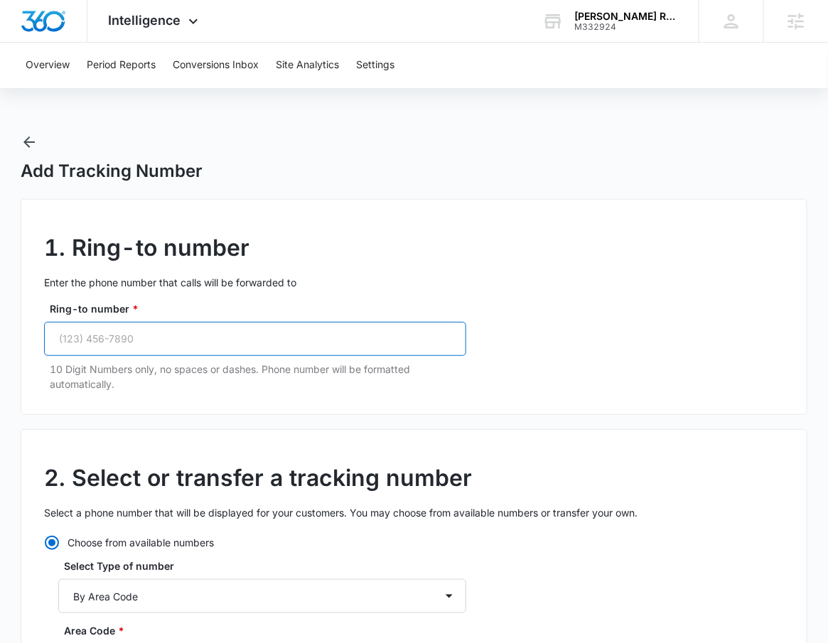
click at [295, 343] on input "Ring-to number *" at bounding box center [255, 339] width 422 height 34
paste input "(726) 246-5057"
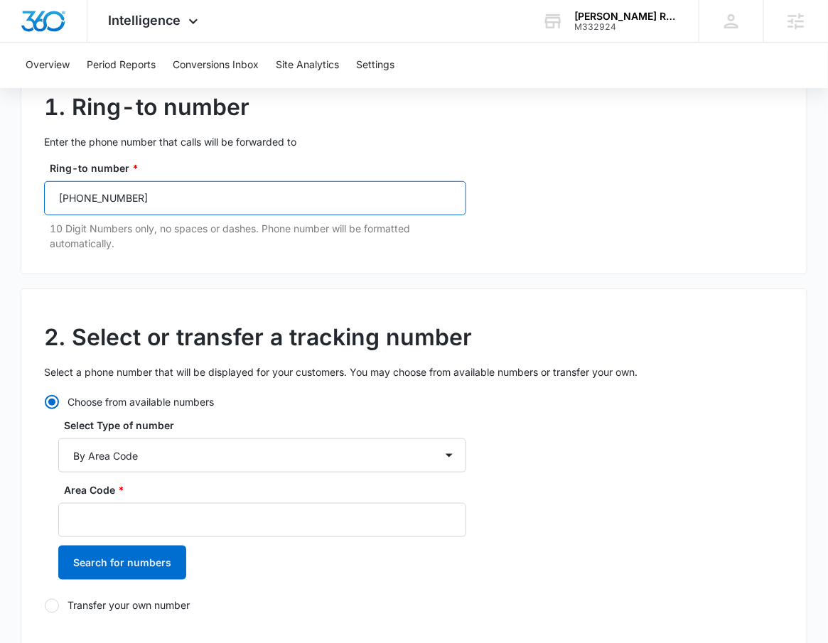
scroll to position [227, 0]
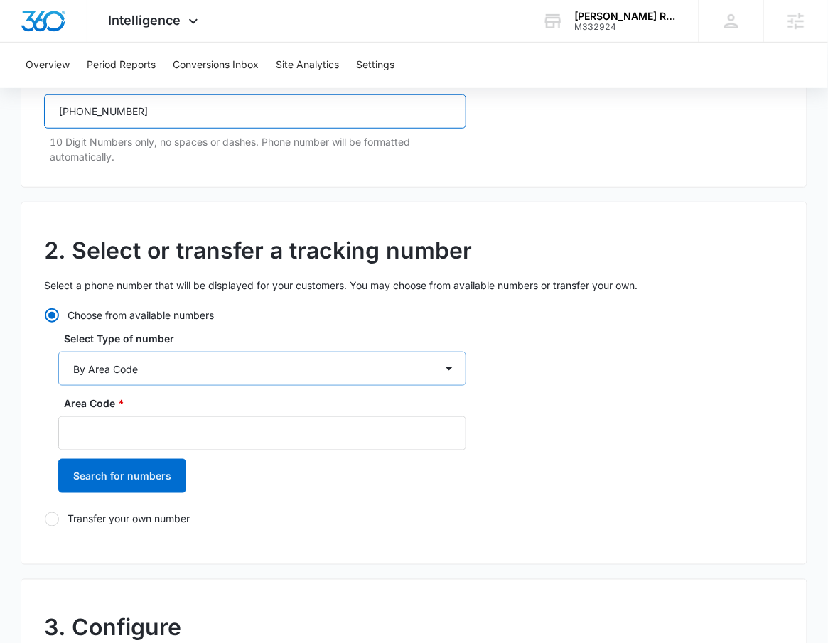
type input "(726) 246-5057"
click at [273, 357] on select "By City & State By State Only By Zip Code By Area Code Toll Free Numbers" at bounding box center [262, 369] width 408 height 34
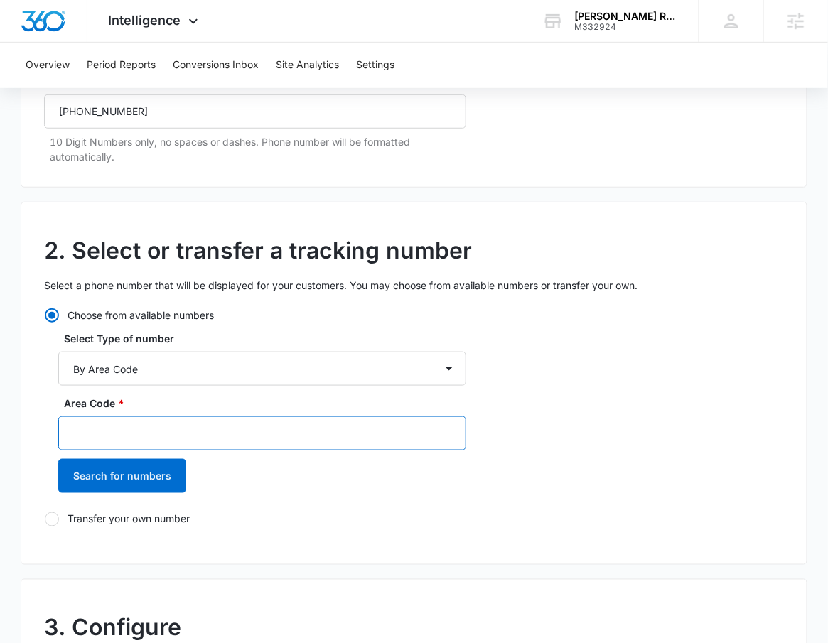
click at [213, 450] on input "Area Code *" at bounding box center [262, 434] width 408 height 34
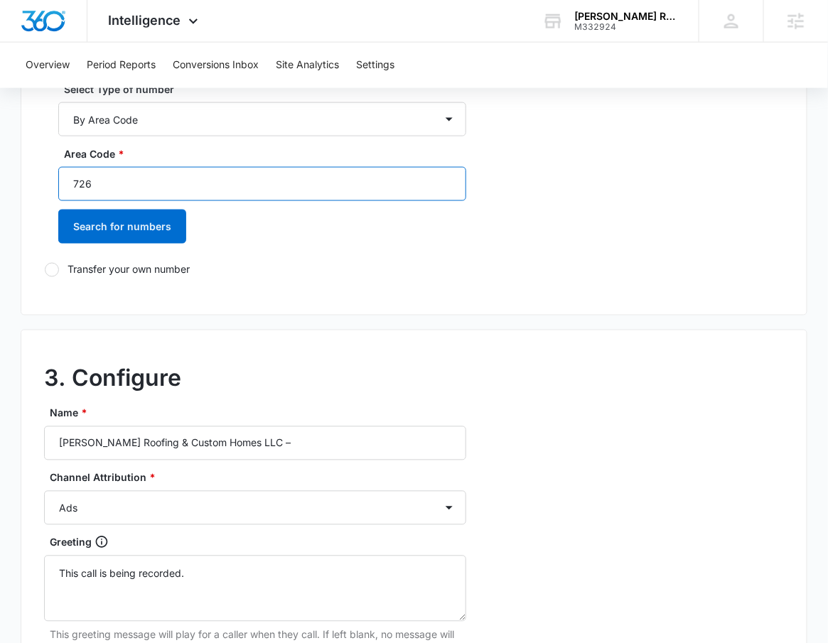
scroll to position [547, 0]
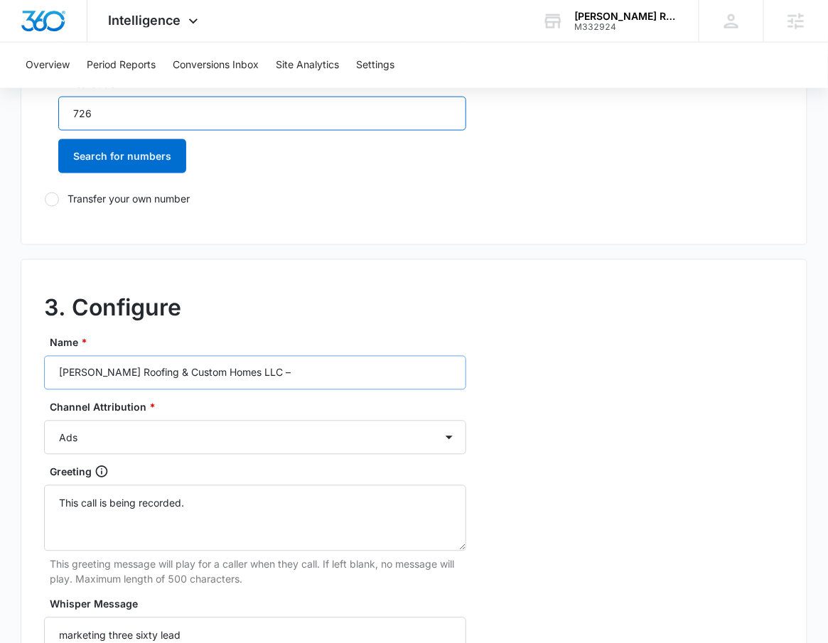
type input "726"
click at [304, 373] on input "Kirby's Roofing & Custom Homes LLC –" at bounding box center [255, 373] width 422 height 34
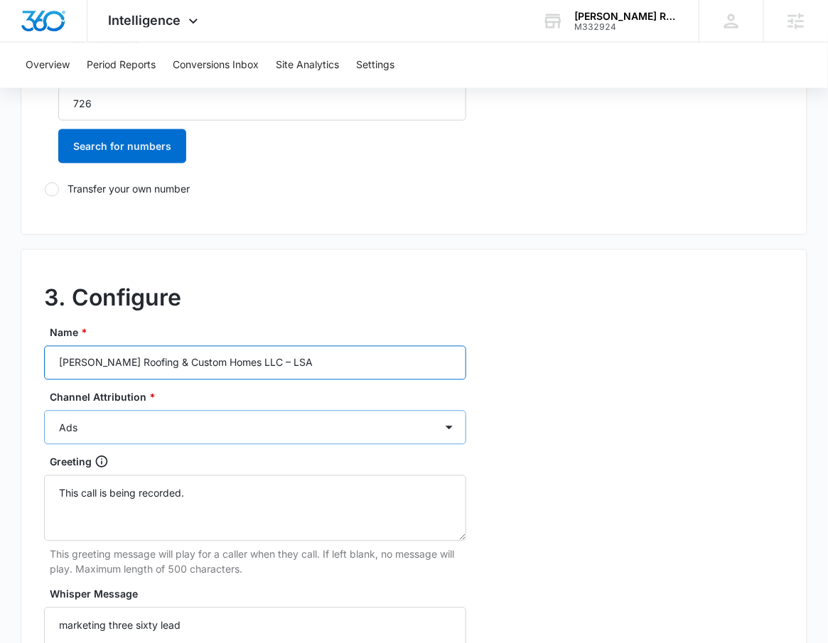
scroll to position [571, 0]
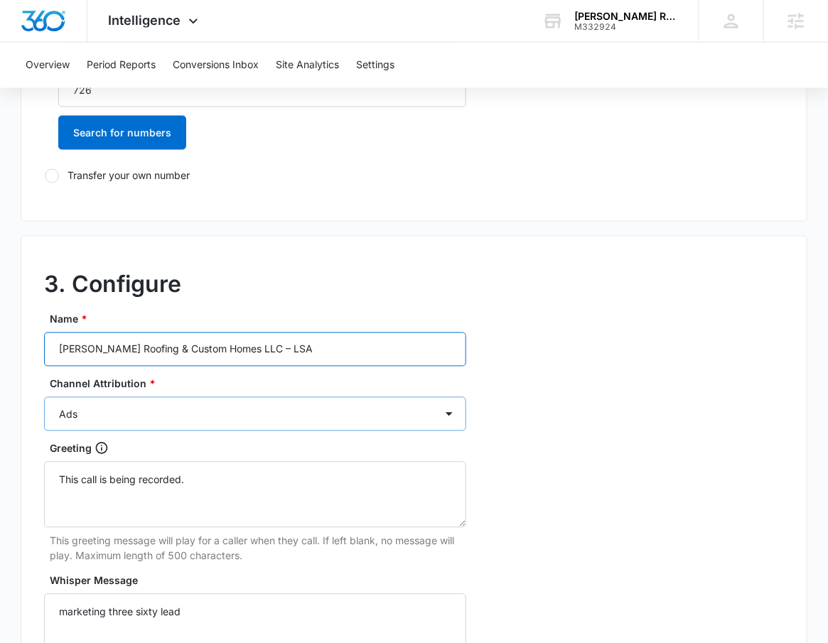
type input "Kirby's Roofing & Custom Homes LLC – LSA"
click at [137, 420] on select "Ads Local Service Ads Content Social Other" at bounding box center [255, 414] width 422 height 34
select select "LSA"
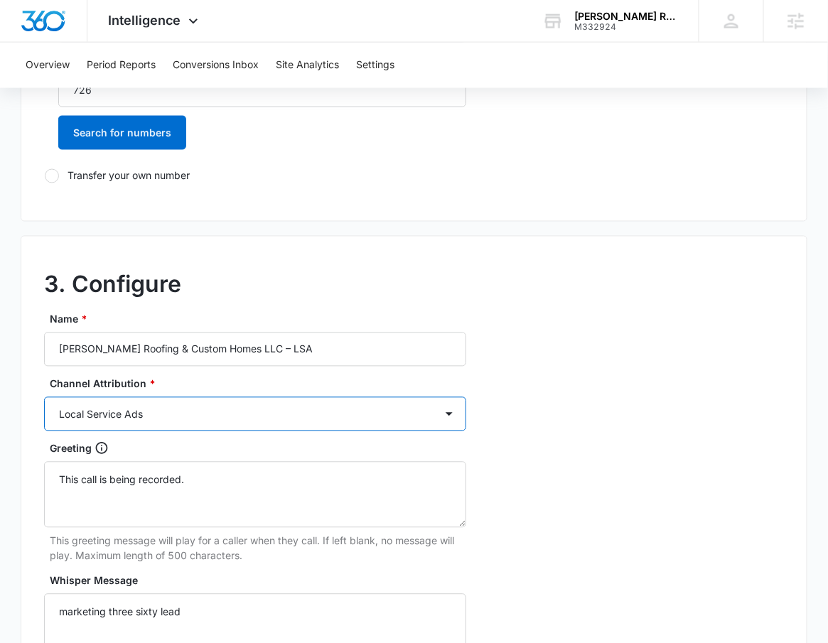
click at [44, 397] on select "Ads Local Service Ads Content Social Other" at bounding box center [255, 414] width 422 height 34
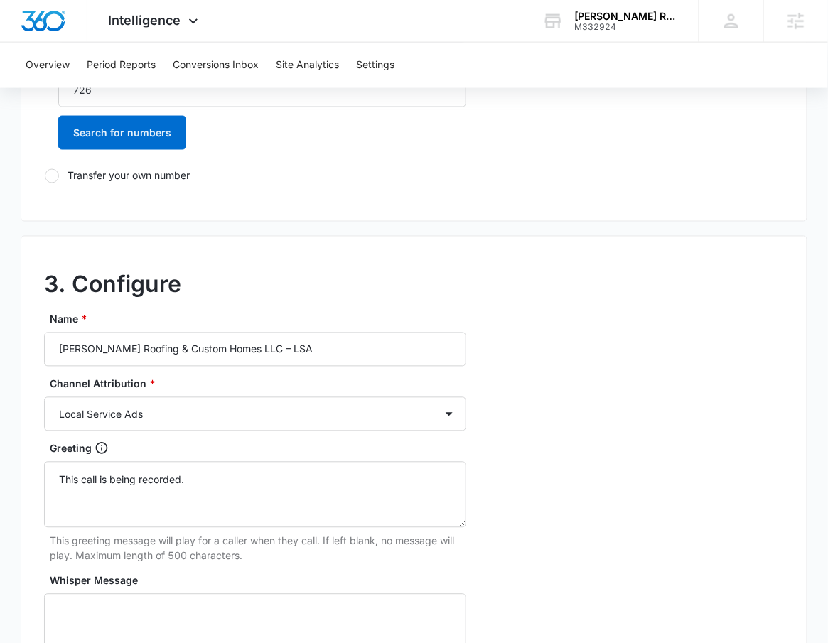
click at [623, 409] on div "3. Configure Name * Kirby's Roofing & Custom Homes LLC – LSA Channel Attributio…" at bounding box center [414, 551] width 787 height 631
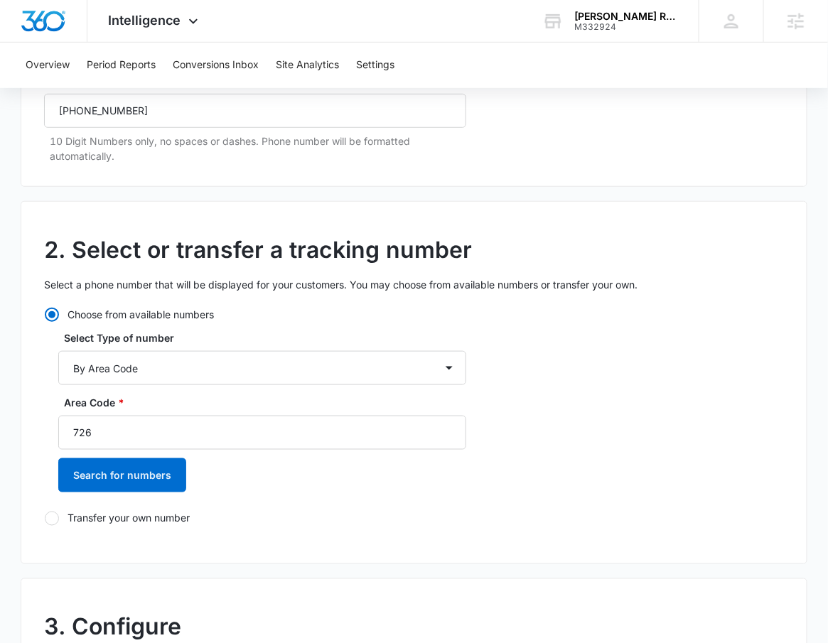
scroll to position [261, 0]
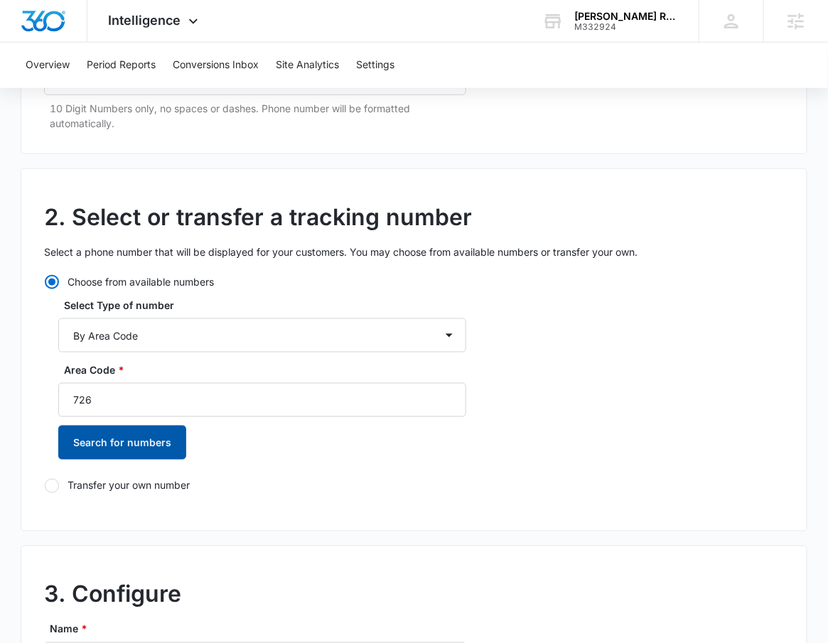
click at [102, 449] on button "Search for numbers" at bounding box center [122, 443] width 128 height 34
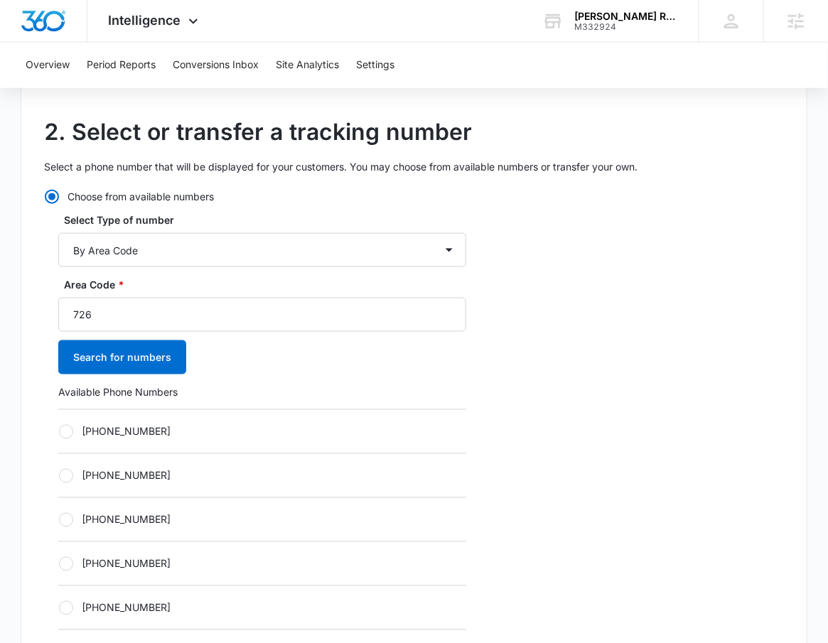
click at [284, 427] on label "+17262265730" at bounding box center [262, 431] width 408 height 15
click at [59, 432] on input "+17262265730" at bounding box center [58, 432] width 1 height 1
radio input "true"
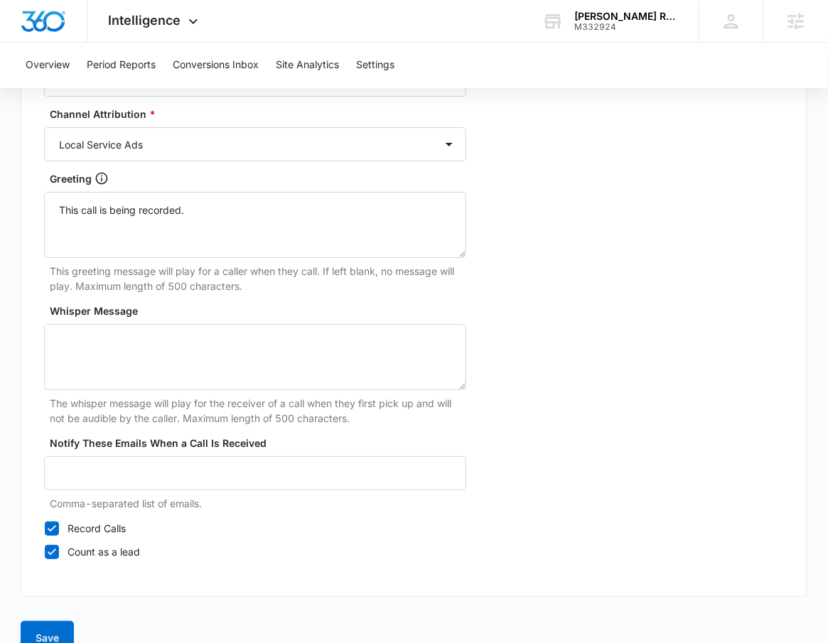
scroll to position [1335, 0]
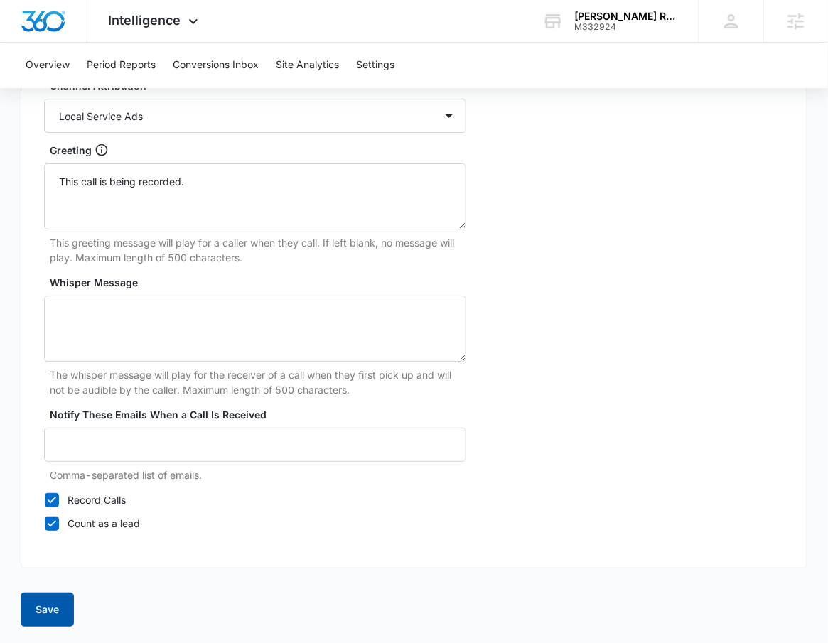
click at [60, 599] on button "Save" at bounding box center [47, 610] width 53 height 34
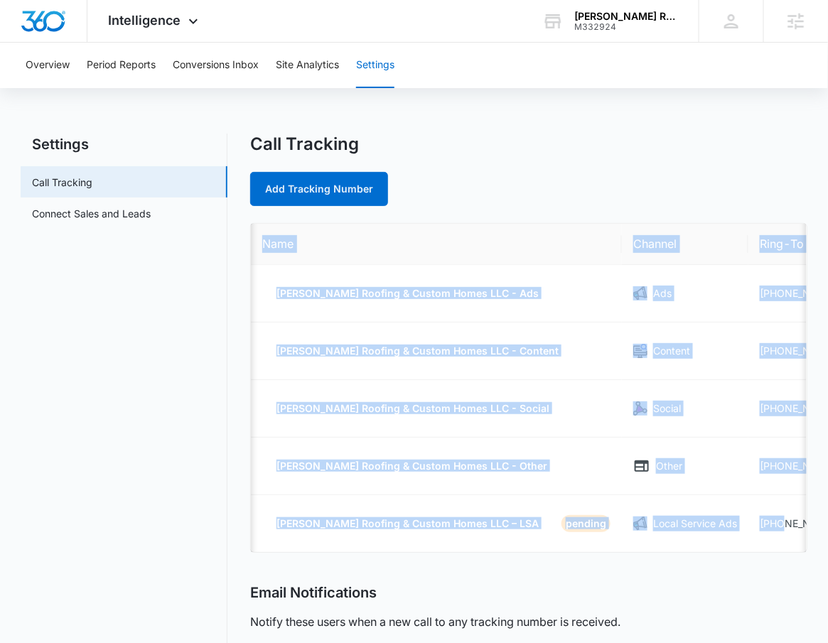
scroll to position [0, 162]
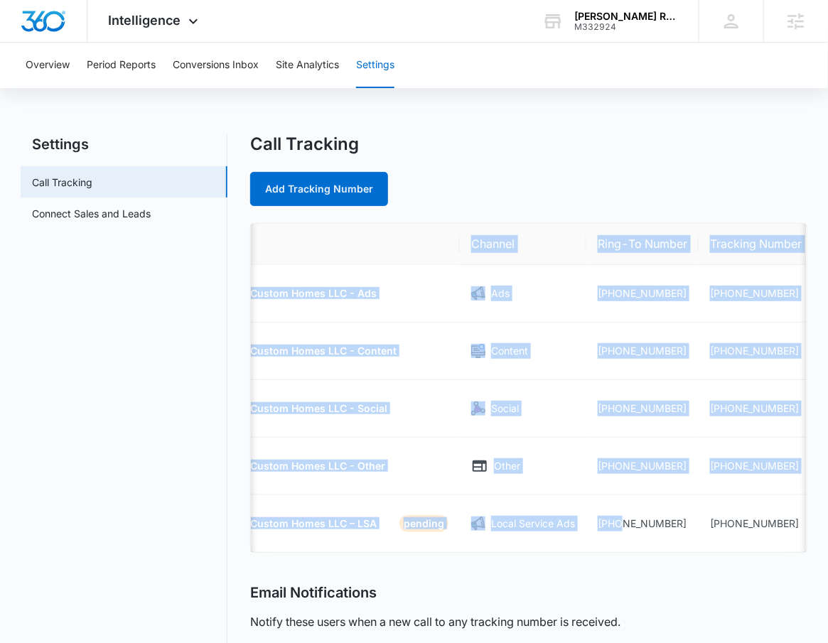
drag, startPoint x: 734, startPoint y: 527, endPoint x: 832, endPoint y: 534, distance: 98.3
click at [828, 534] on html "Intelligence Apps Reputation Websites Forms CRM Email Social Payments POS Conte…" at bounding box center [414, 321] width 828 height 643
click at [741, 532] on td "+17262265730" at bounding box center [756, 523] width 114 height 57
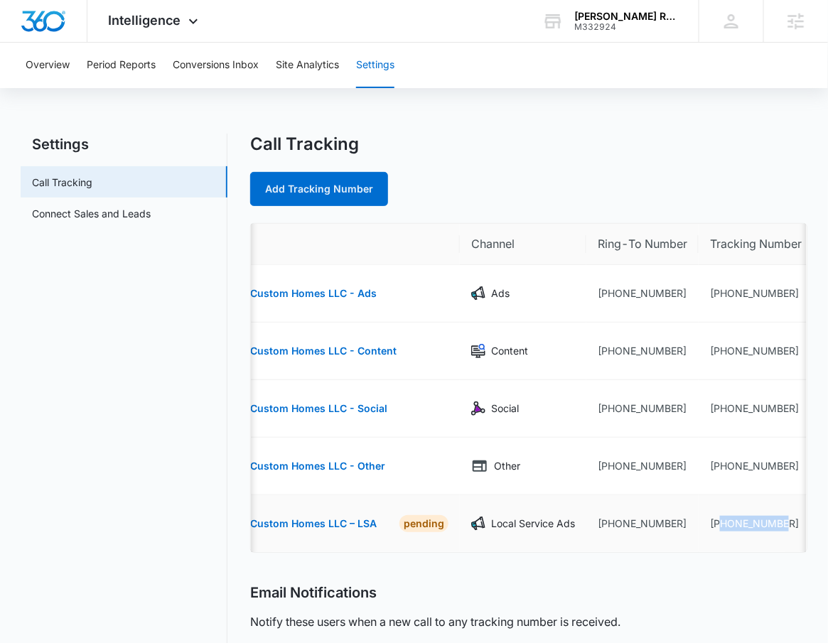
drag, startPoint x: 736, startPoint y: 530, endPoint x: 670, endPoint y: 526, distance: 66.3
click at [699, 526] on td "+17262265730" at bounding box center [756, 523] width 114 height 57
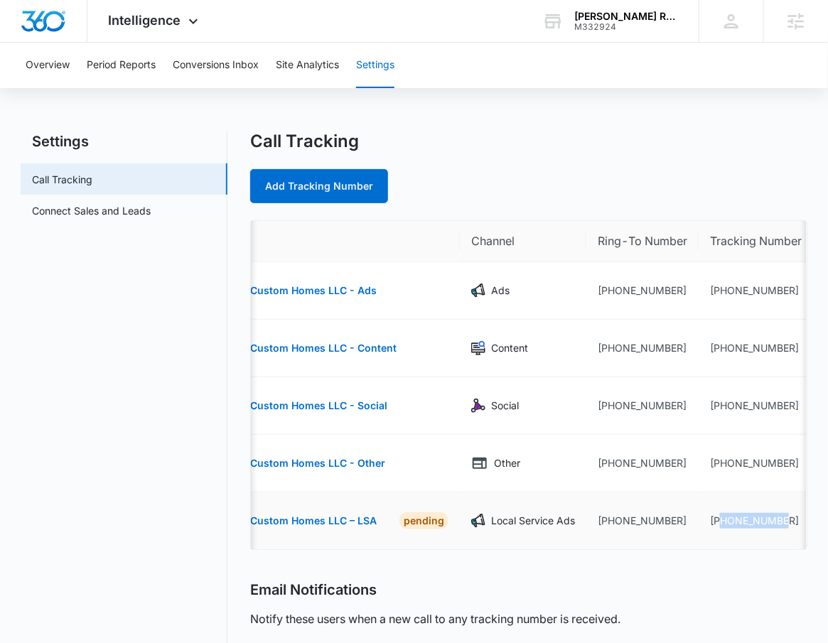
click at [714, 508] on td "+17262265730" at bounding box center [756, 521] width 114 height 57
drag, startPoint x: 741, startPoint y: 522, endPoint x: 663, endPoint y: 528, distance: 77.8
click at [699, 528] on td "+17262265730" at bounding box center [756, 521] width 114 height 57
copy td "17262265730"
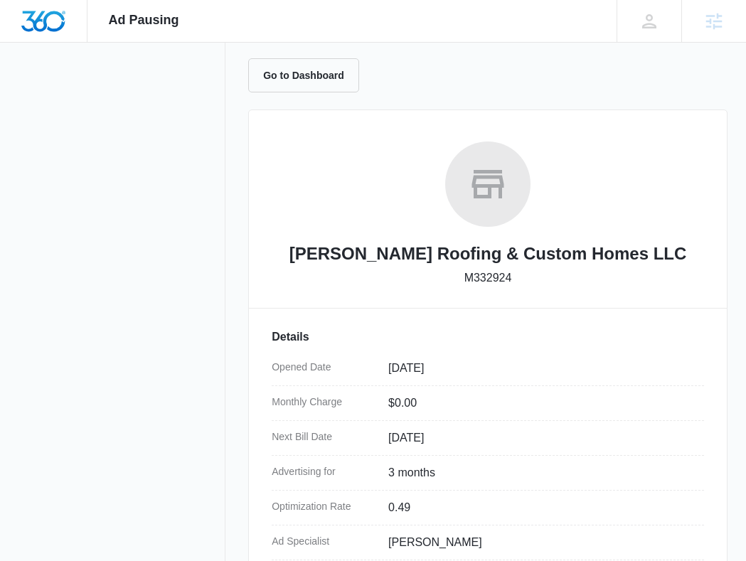
scroll to position [151, 0]
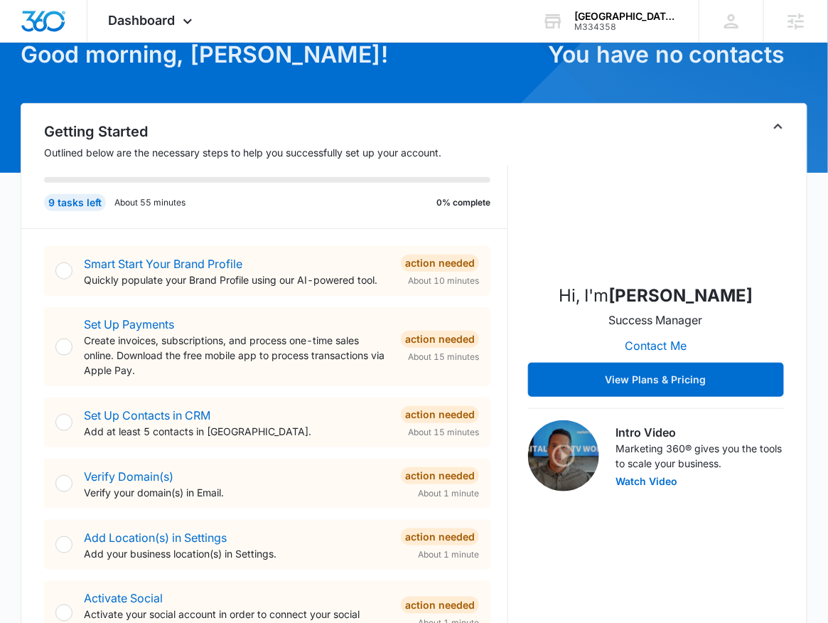
scroll to position [101, 0]
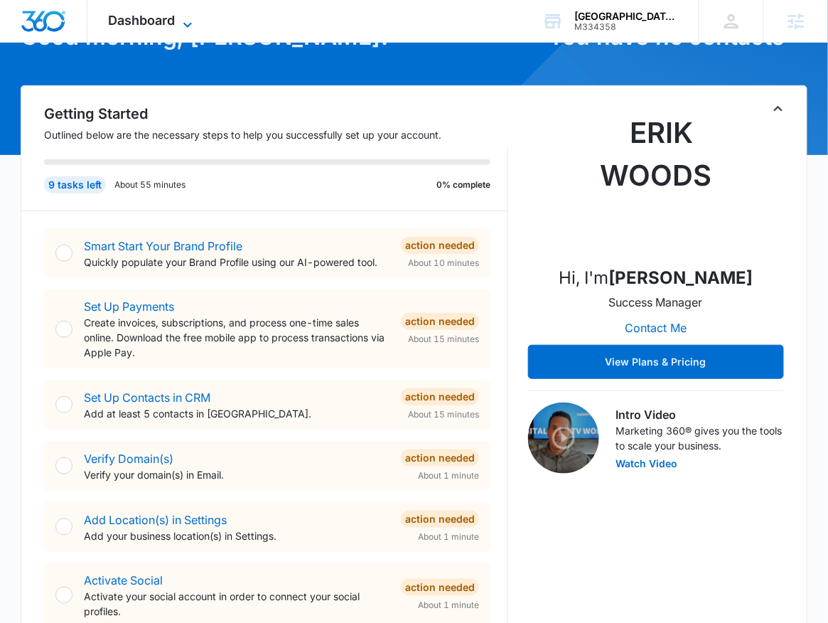
click at [188, 24] on icon at bounding box center [187, 24] width 17 height 17
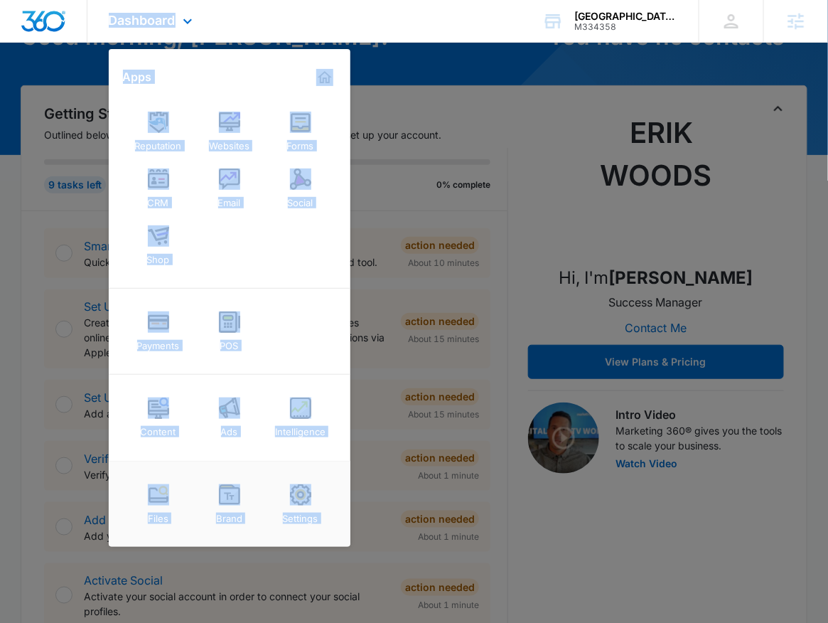
click at [286, 331] on div "Payments POS" at bounding box center [230, 332] width 242 height 86
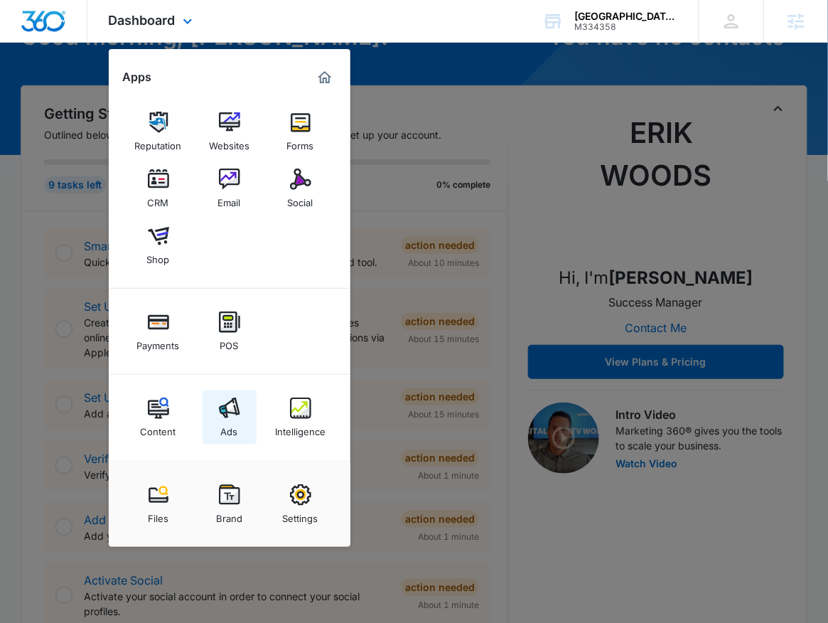
click at [227, 394] on link "Ads" at bounding box center [230, 417] width 54 height 54
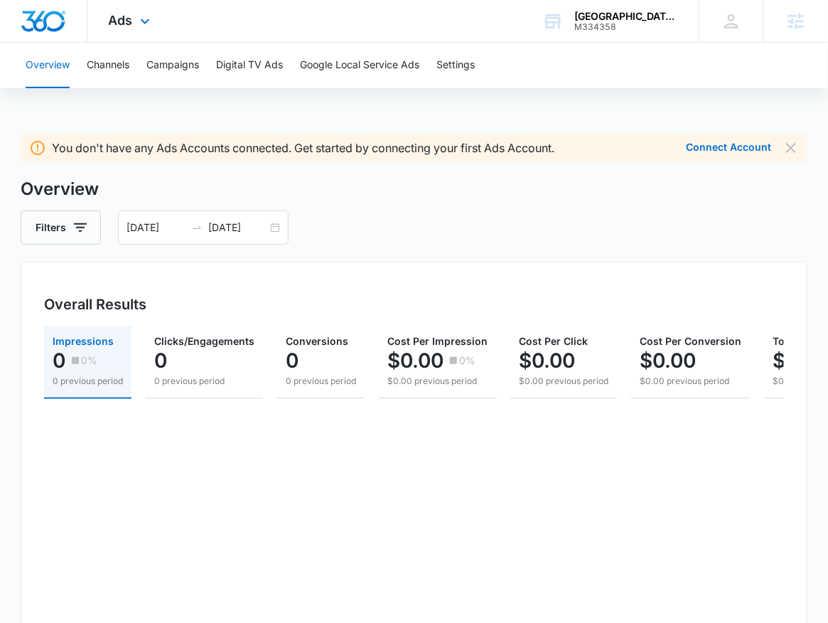
click at [122, 29] on div "Ads Apps Reputation Websites Forms CRM Email Social Shop Payments POS Content A…" at bounding box center [130, 21] width 87 height 42
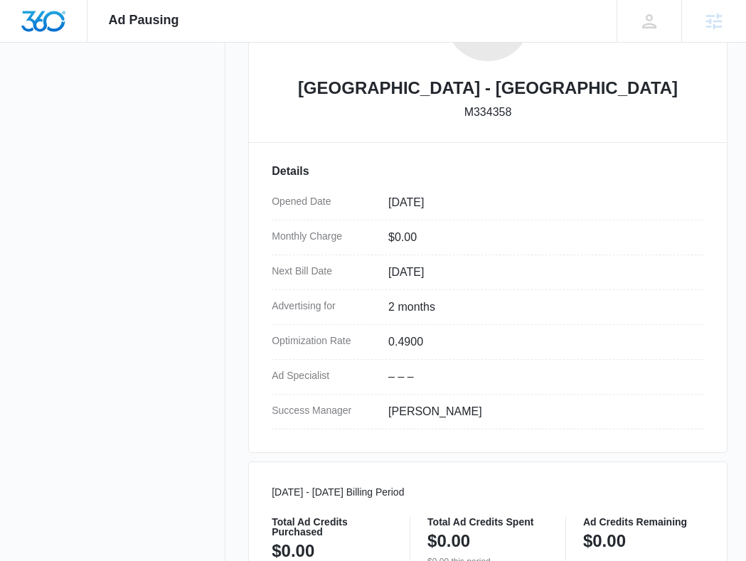
scroll to position [177, 0]
